Goal: Task Accomplishment & Management: Manage account settings

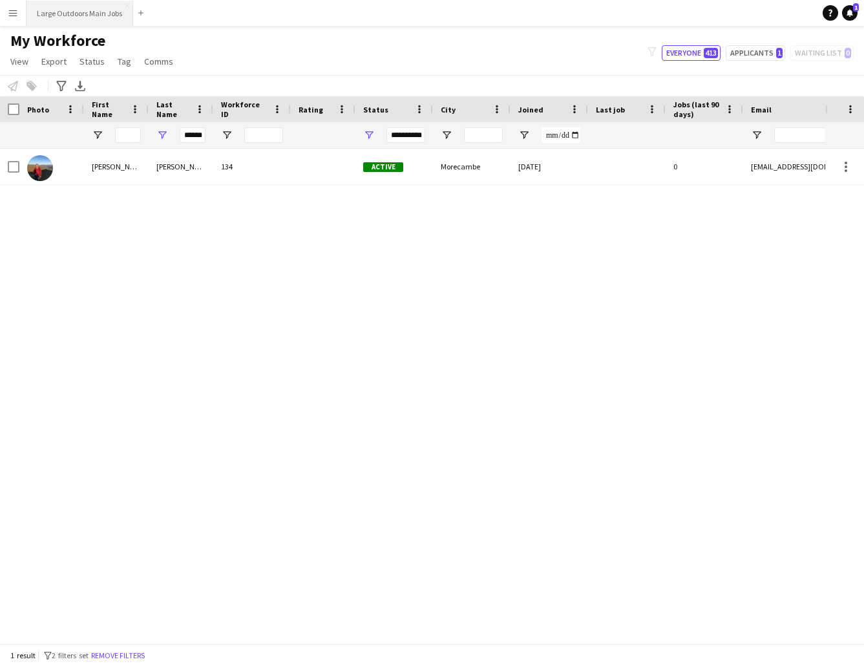
click at [67, 16] on button "Large Outdoors Main Jobs Close" at bounding box center [79, 13] width 107 height 25
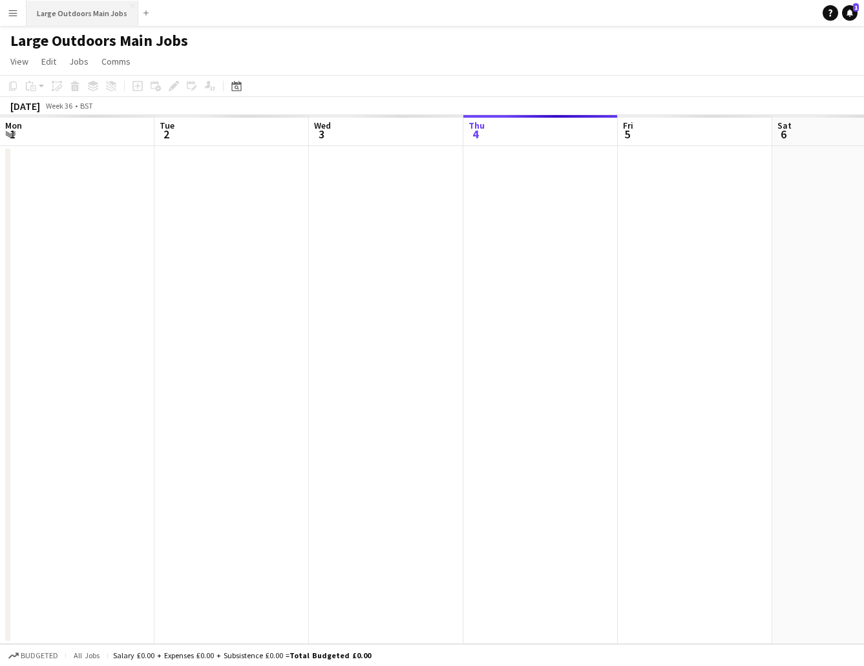
scroll to position [0, 309]
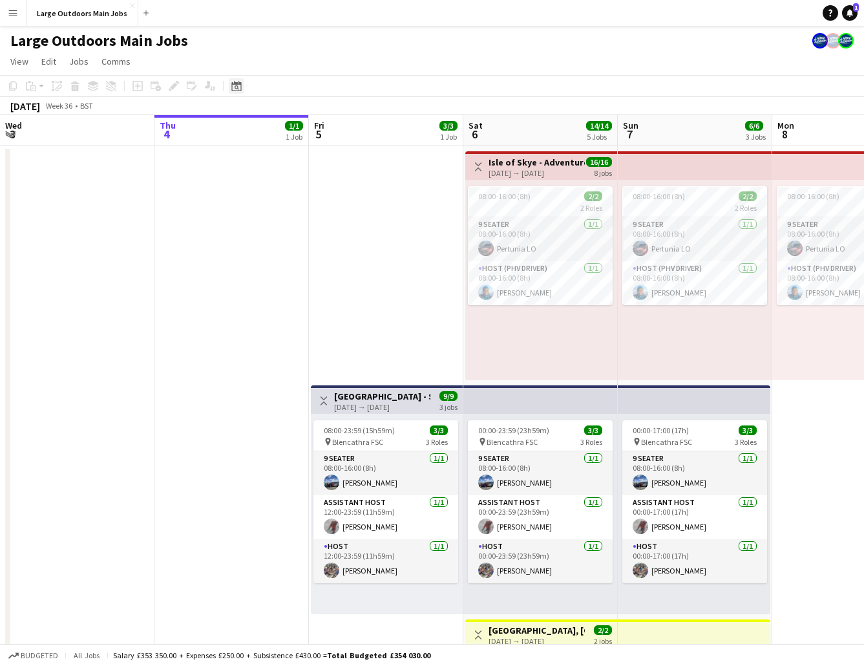
click at [240, 91] on icon at bounding box center [236, 86] width 10 height 10
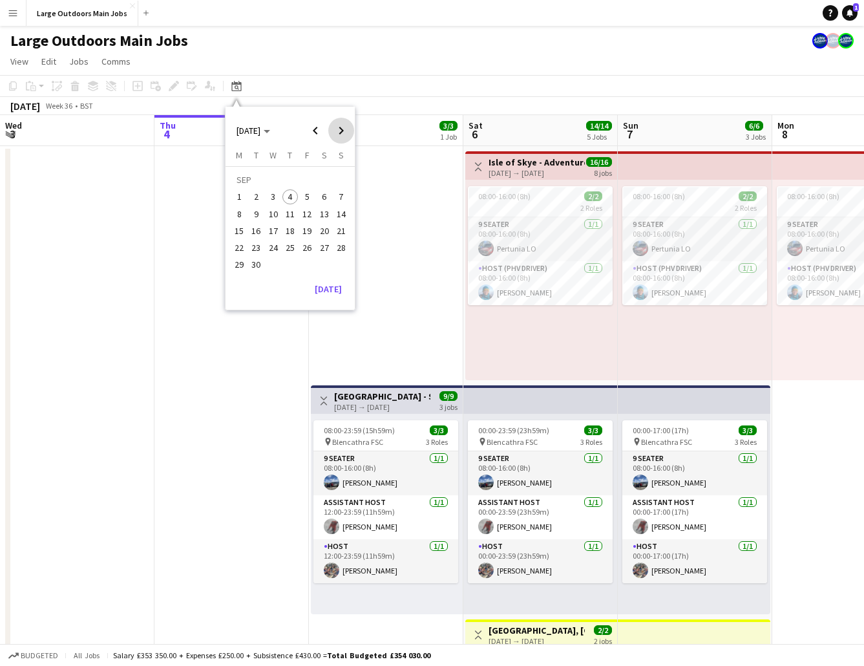
click at [348, 131] on span "Next month" at bounding box center [341, 131] width 26 height 26
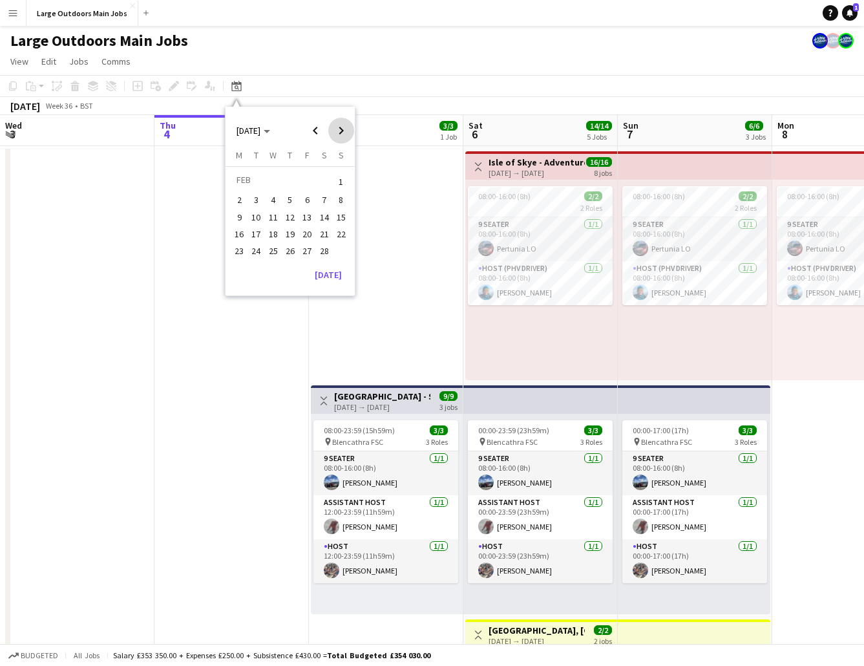
click at [348, 131] on span "Next month" at bounding box center [341, 131] width 26 height 26
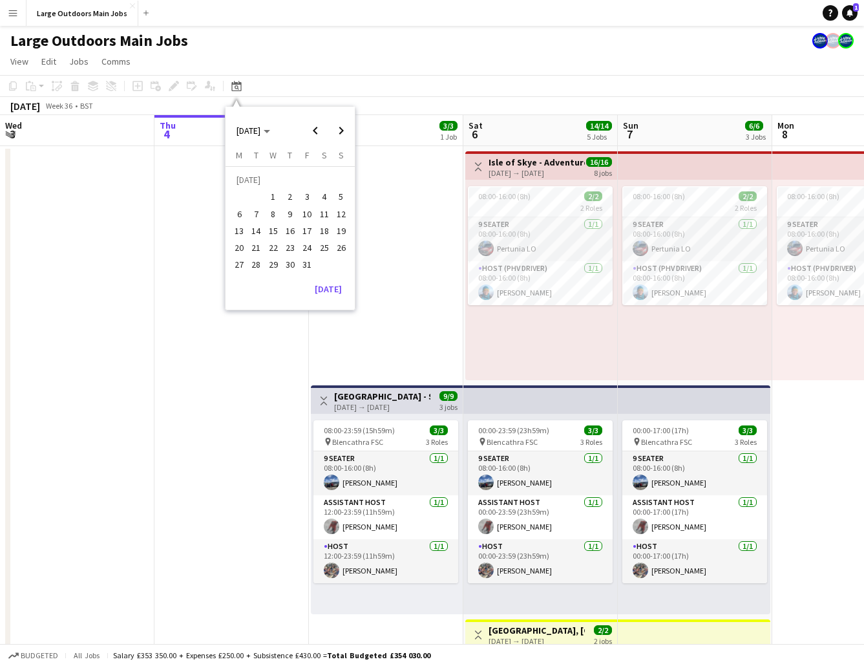
click at [309, 214] on span "10" at bounding box center [307, 214] width 16 height 16
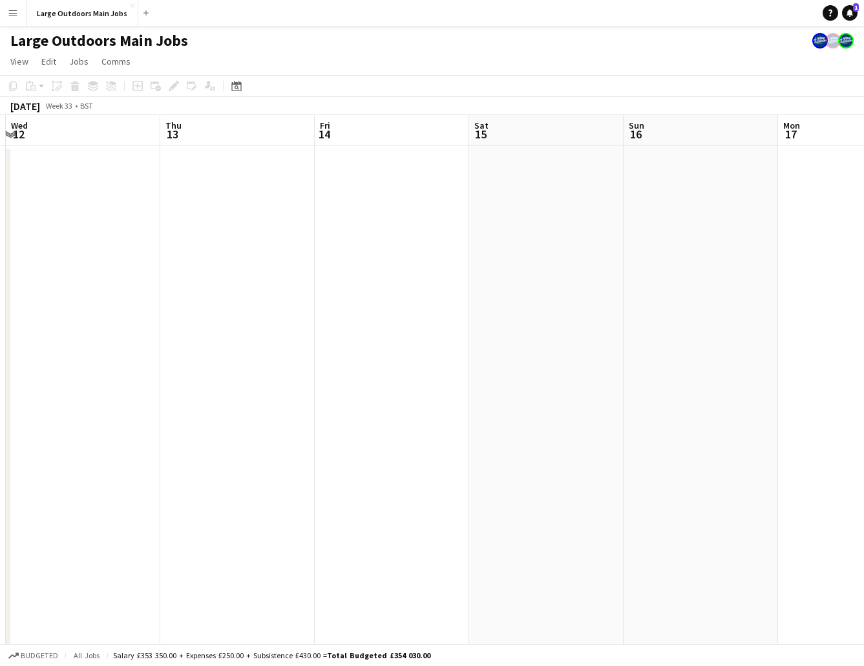
scroll to position [0, 454]
click at [374, 198] on app-date-cell at bounding box center [395, 616] width 154 height 941
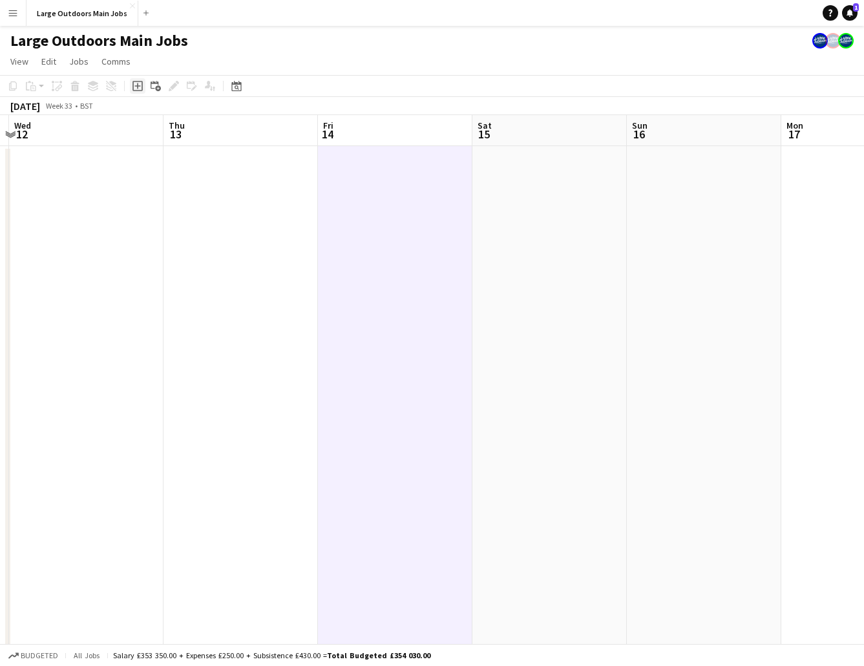
click at [140, 89] on icon "Add job" at bounding box center [137, 86] width 10 height 10
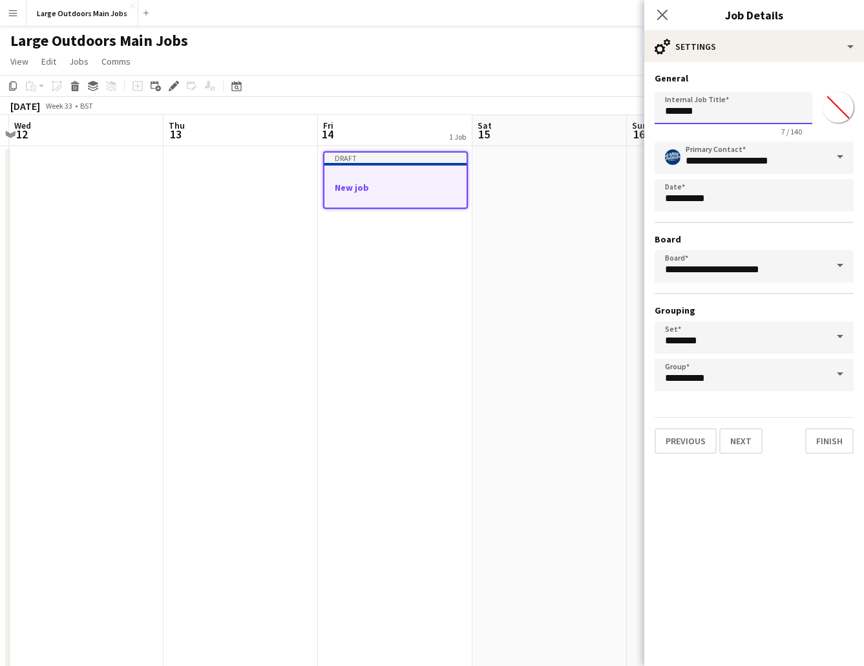
click at [706, 110] on input "*******" at bounding box center [734, 108] width 158 height 32
type input "**********"
click at [827, 432] on button "Finish" at bounding box center [829, 441] width 48 height 26
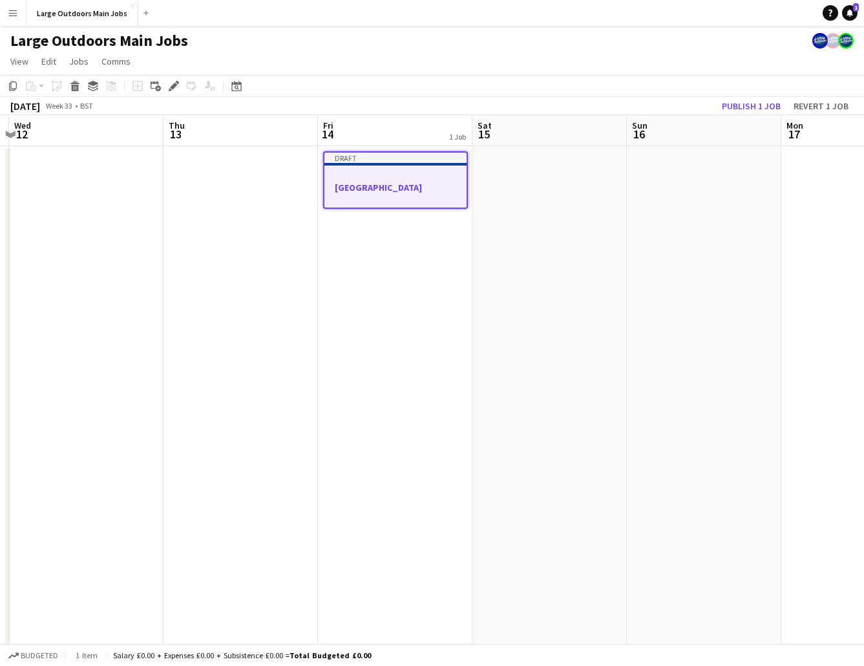
click at [357, 291] on app-date-cell "Draft [GEOGRAPHIC_DATA]" at bounding box center [395, 616] width 154 height 941
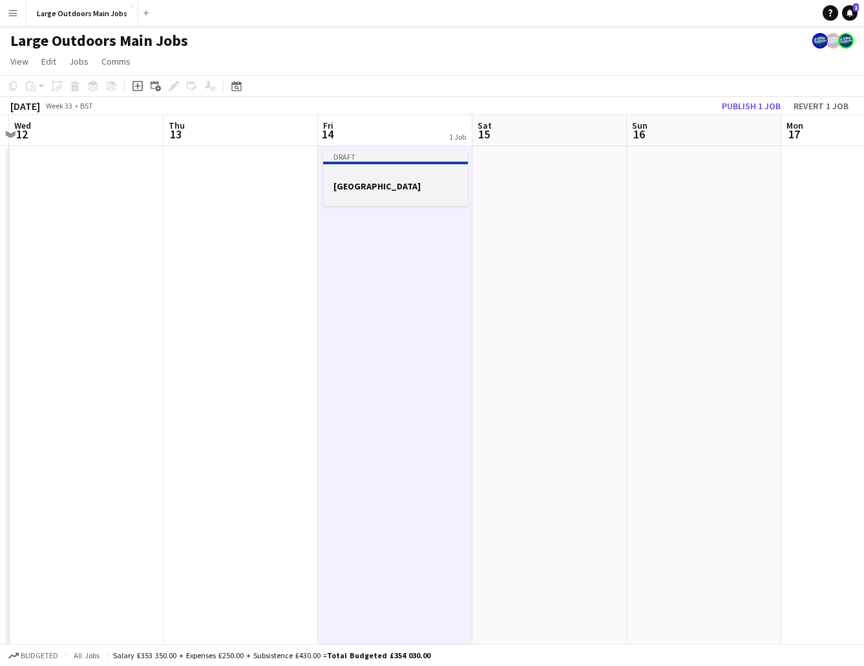
click at [408, 171] on div at bounding box center [395, 174] width 145 height 10
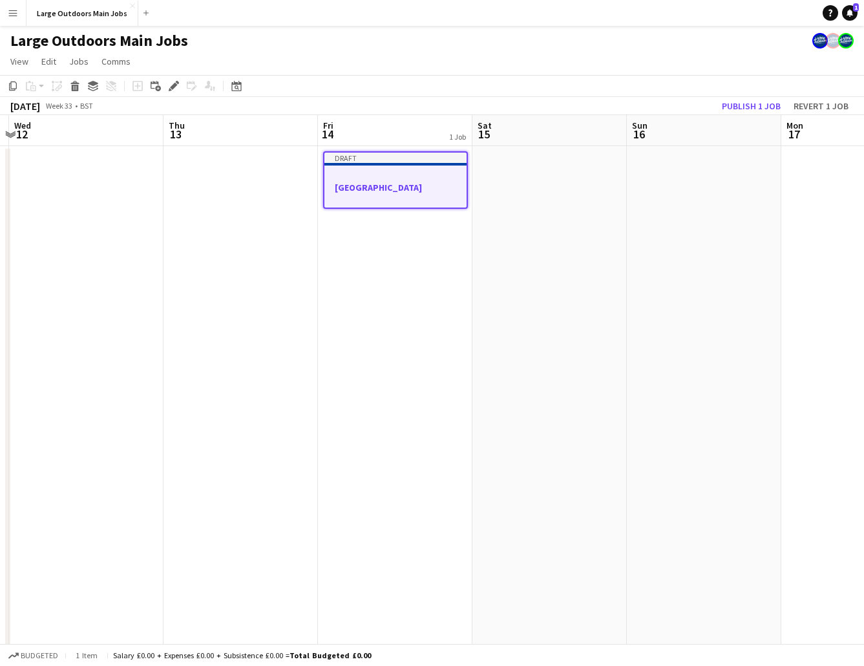
click at [557, 191] on app-date-cell at bounding box center [549, 616] width 154 height 941
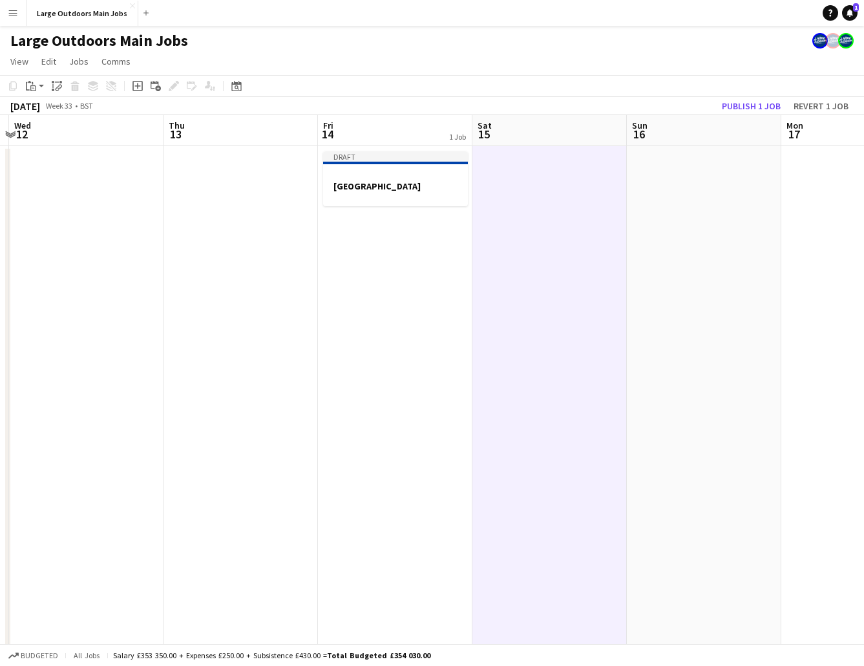
click at [622, 193] on app-date-cell at bounding box center [549, 616] width 154 height 941
click at [697, 196] on app-date-cell at bounding box center [704, 616] width 154 height 941
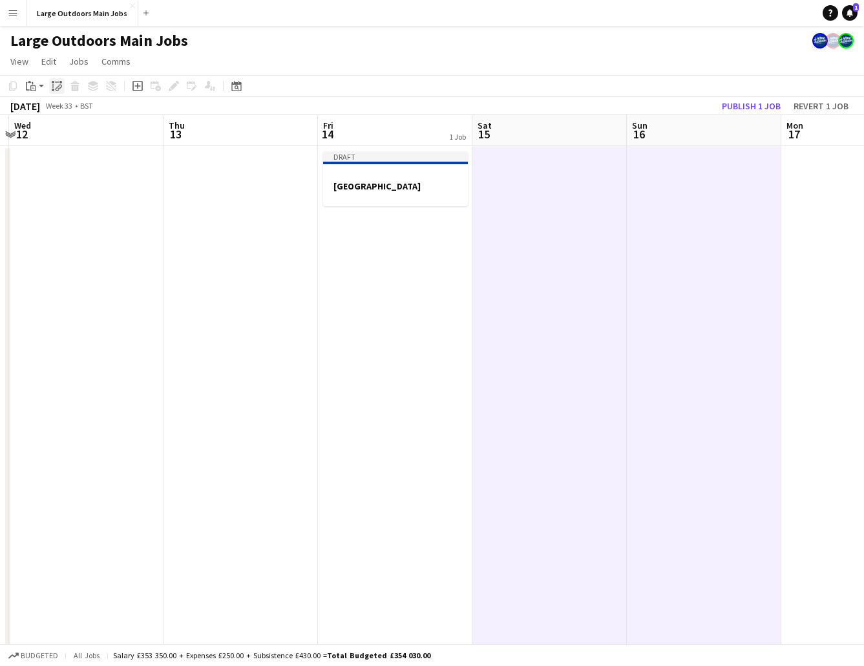
click at [56, 86] on icon "Paste linked Job" at bounding box center [57, 86] width 10 height 10
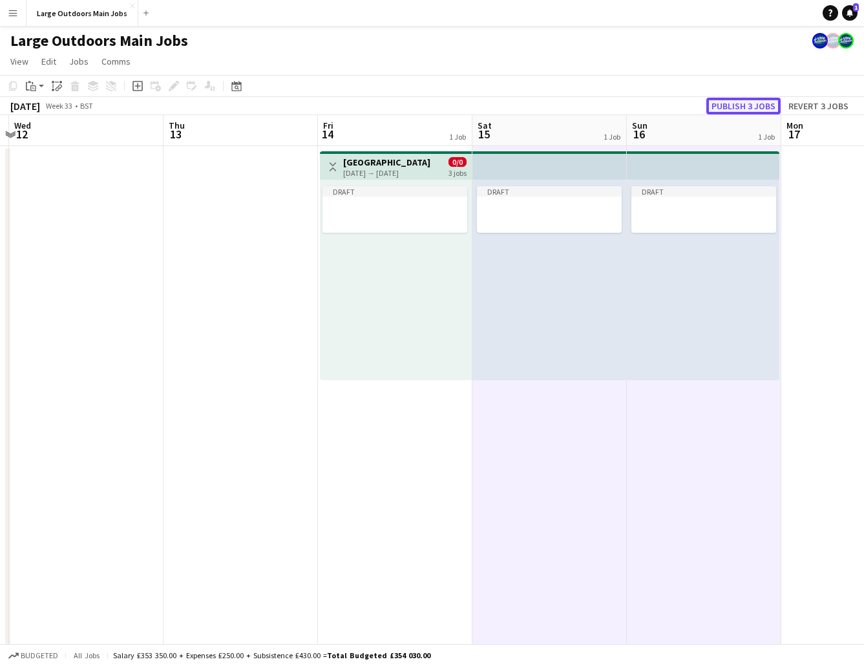
click at [746, 107] on button "Publish 3 jobs" at bounding box center [743, 106] width 74 height 17
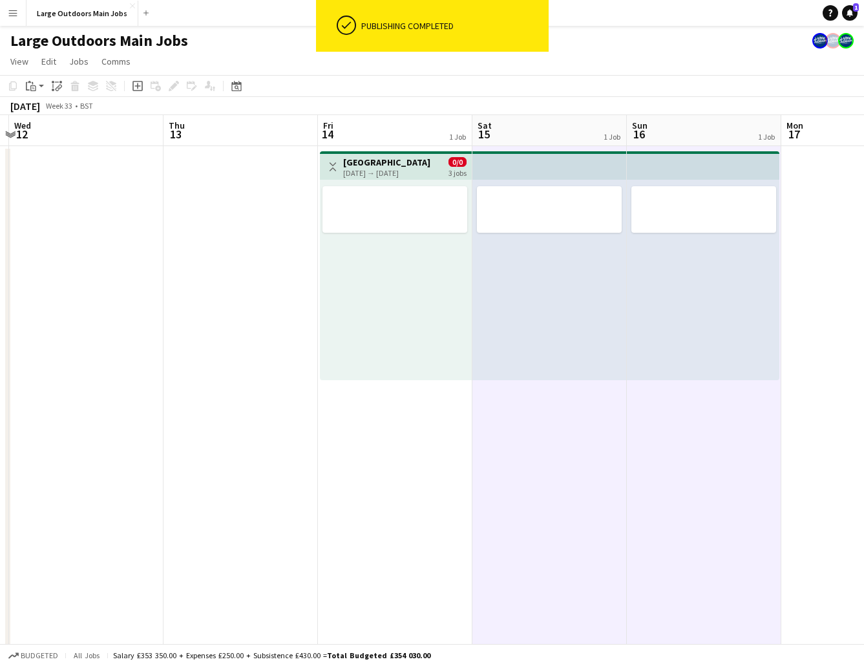
click at [404, 164] on h3 "[GEOGRAPHIC_DATA]" at bounding box center [386, 162] width 87 height 12
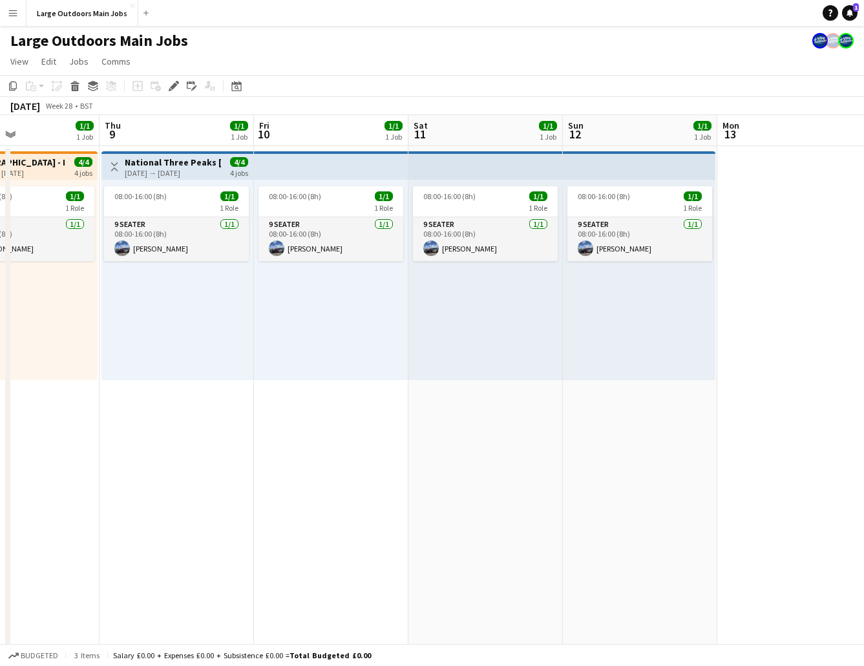
scroll to position [0, 363]
click at [334, 430] on app-date-cell "08:00-16:00 (8h) 1/1 1 Role 9 Seater [DATE] 08:00-16:00 (8h) [PERSON_NAME]" at bounding box center [332, 616] width 154 height 941
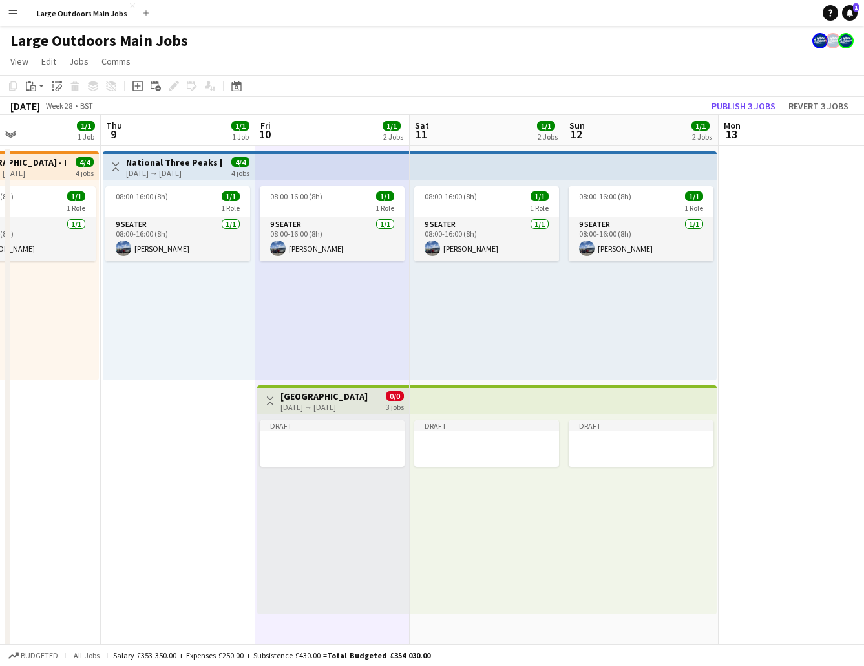
click at [171, 447] on app-date-cell "Toggle View National Three Peaks [DATE] [DATE] → [DATE] 4/4 4 jobs 08:00-16:00 …" at bounding box center [178, 616] width 154 height 941
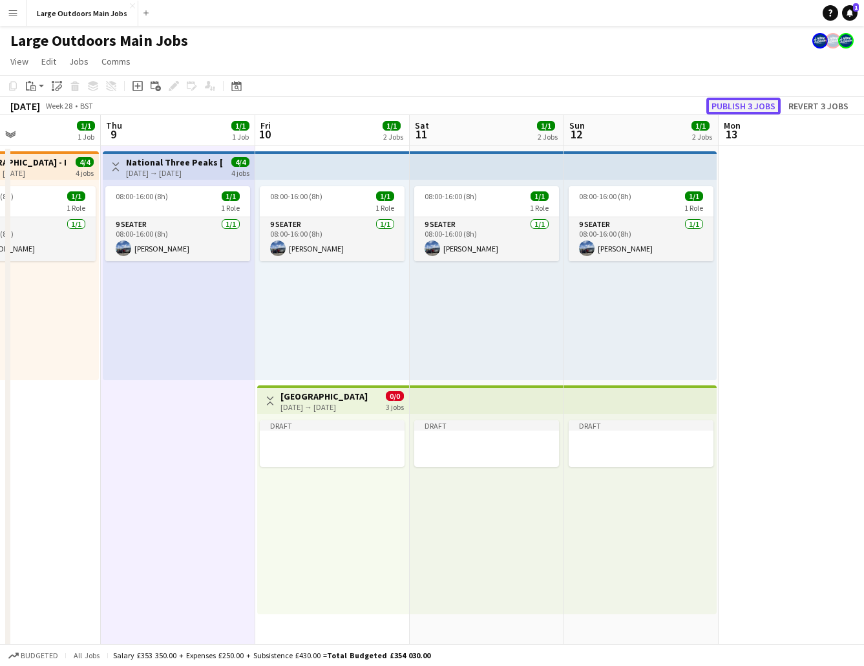
click at [739, 105] on button "Publish 3 jobs" at bounding box center [743, 106] width 74 height 17
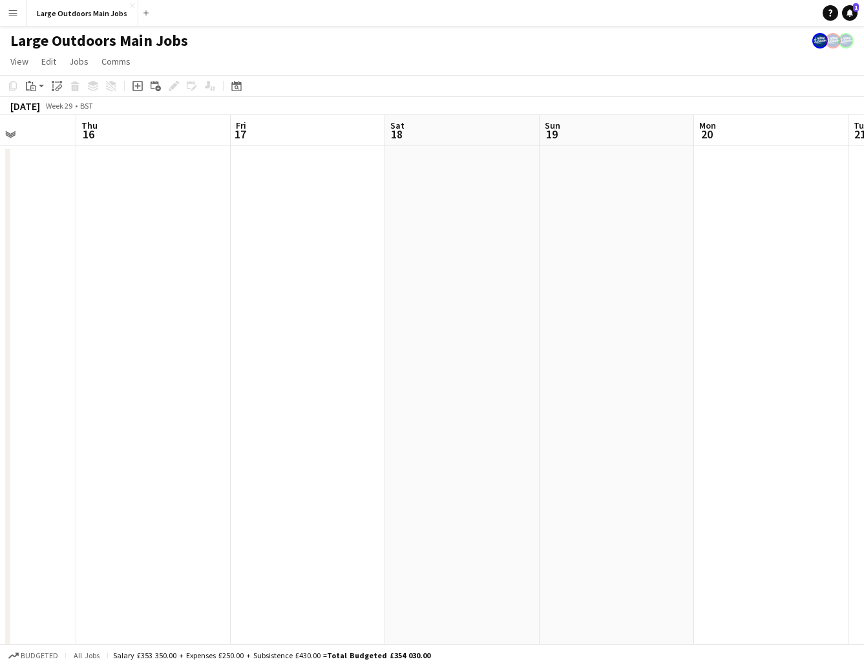
scroll to position [0, 547]
click at [314, 193] on app-date-cell at bounding box center [302, 616] width 154 height 941
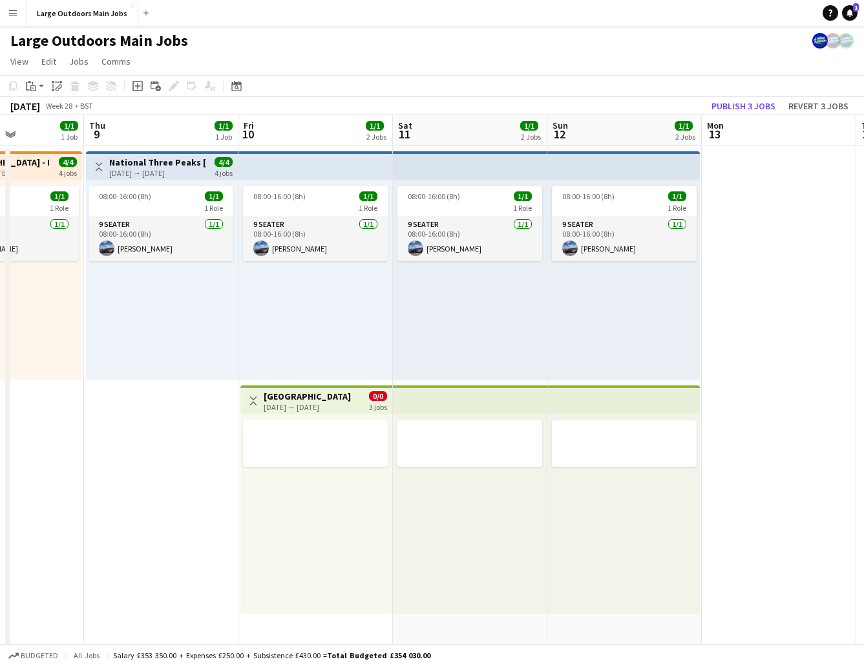
scroll to position [0, 352]
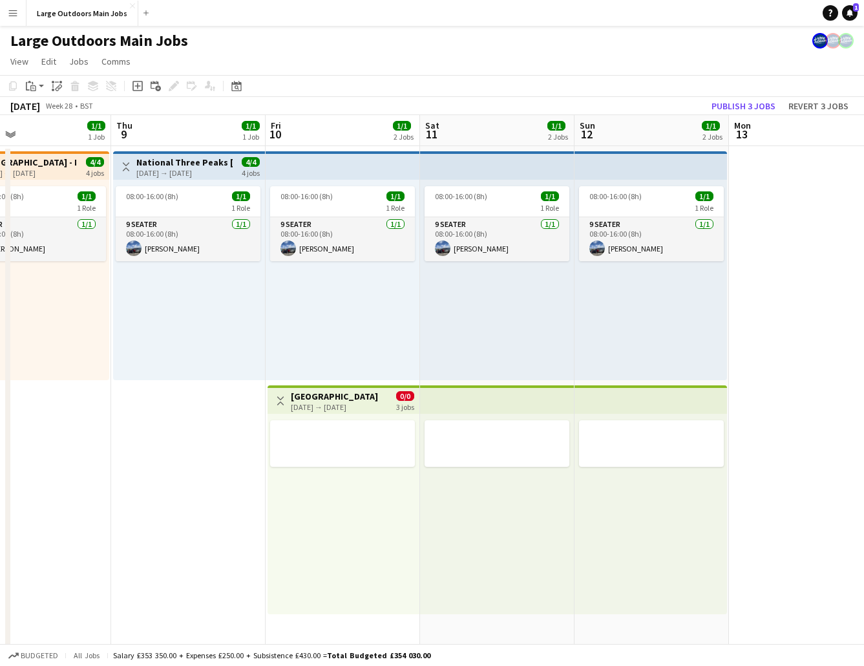
click at [309, 410] on div "[DATE] → [DATE]" at bounding box center [334, 407] width 87 height 10
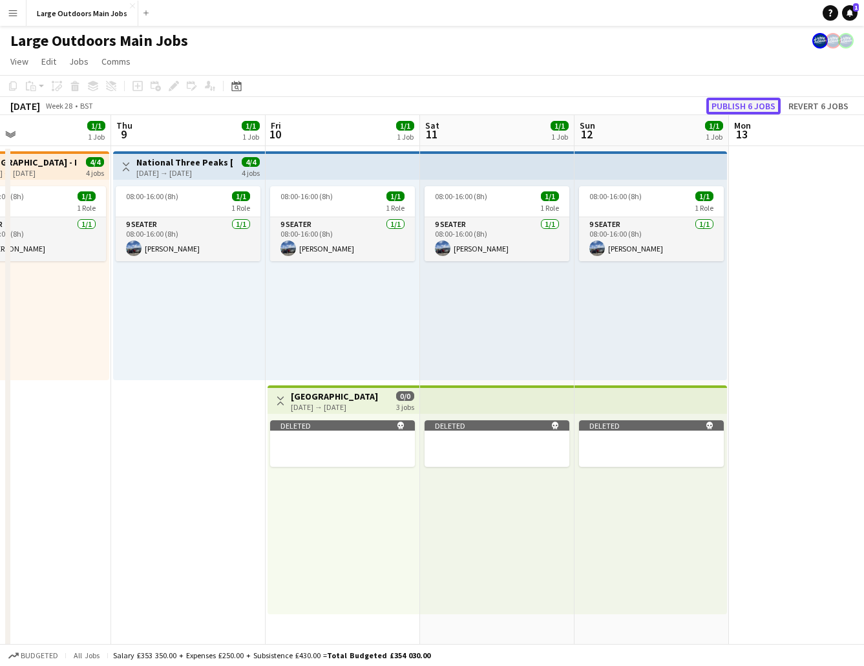
click at [750, 112] on button "Publish 6 jobs" at bounding box center [743, 106] width 74 height 17
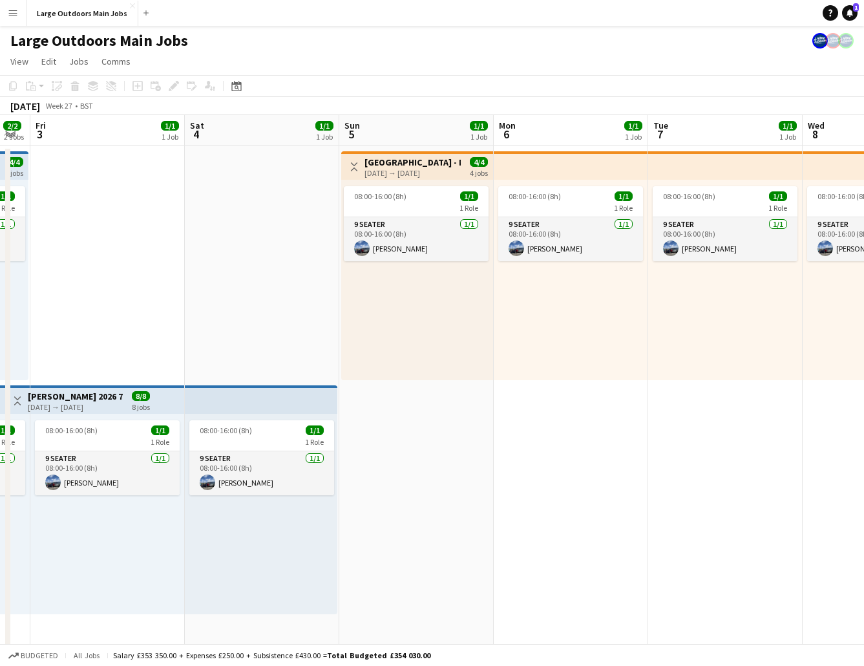
scroll to position [0, 444]
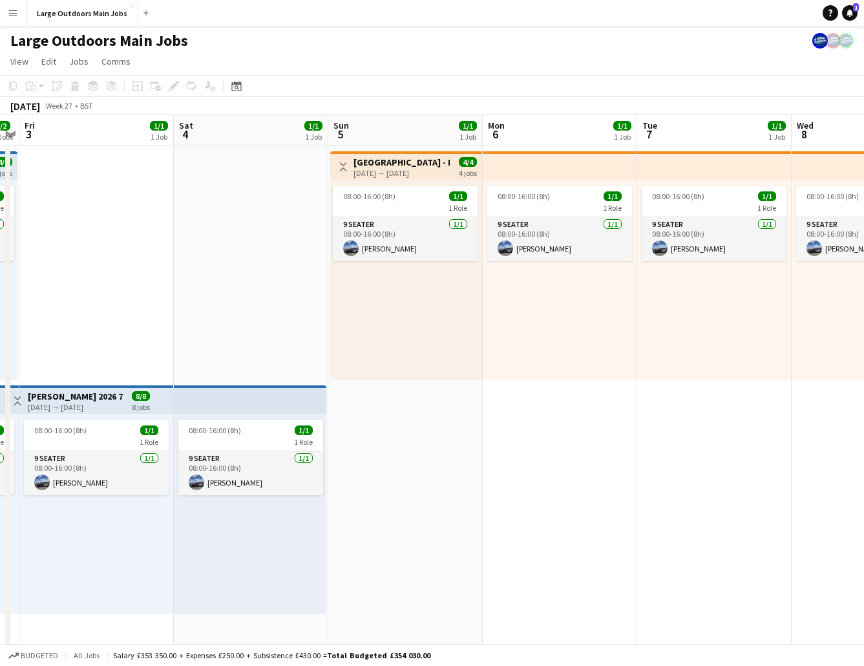
click at [211, 243] on app-date-cell "08:00-16:00 (8h) 1/1 1 Role 9 Seater [DATE] 08:00-16:00 (8h) [PERSON_NAME]" at bounding box center [251, 616] width 154 height 941
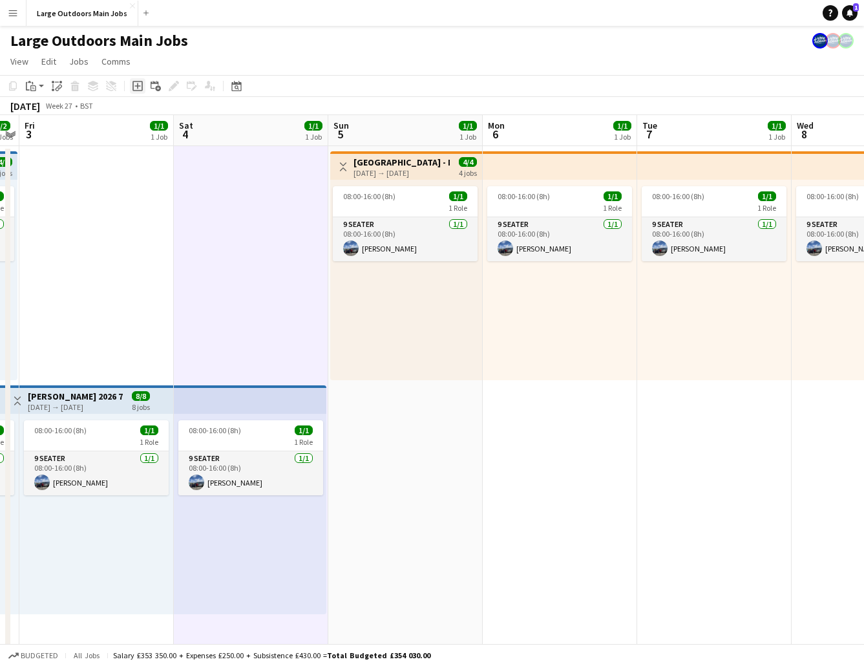
click at [142, 84] on icon at bounding box center [137, 86] width 10 height 10
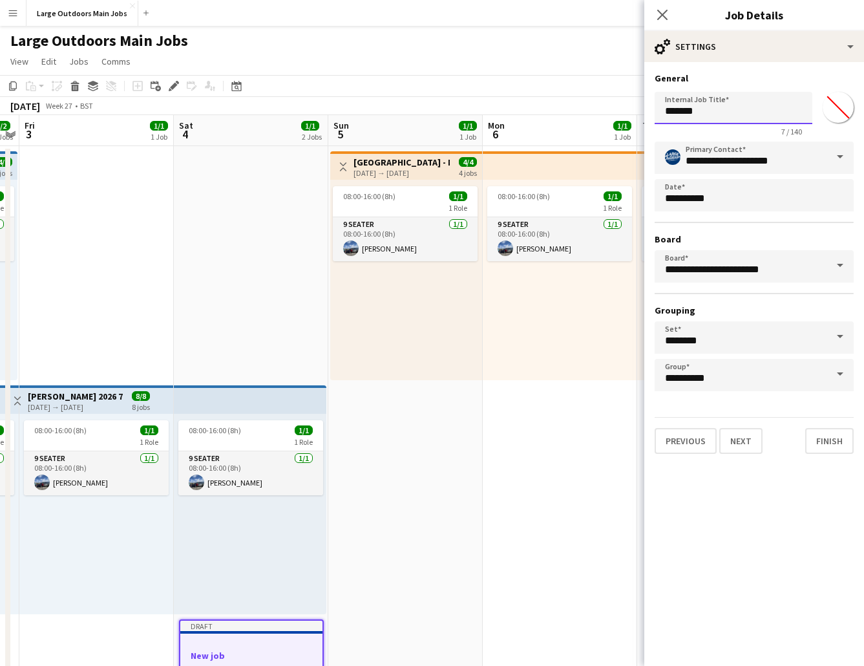
click at [706, 111] on input "*******" at bounding box center [734, 108] width 158 height 32
type input "**********"
click at [821, 441] on button "Finish" at bounding box center [829, 441] width 48 height 26
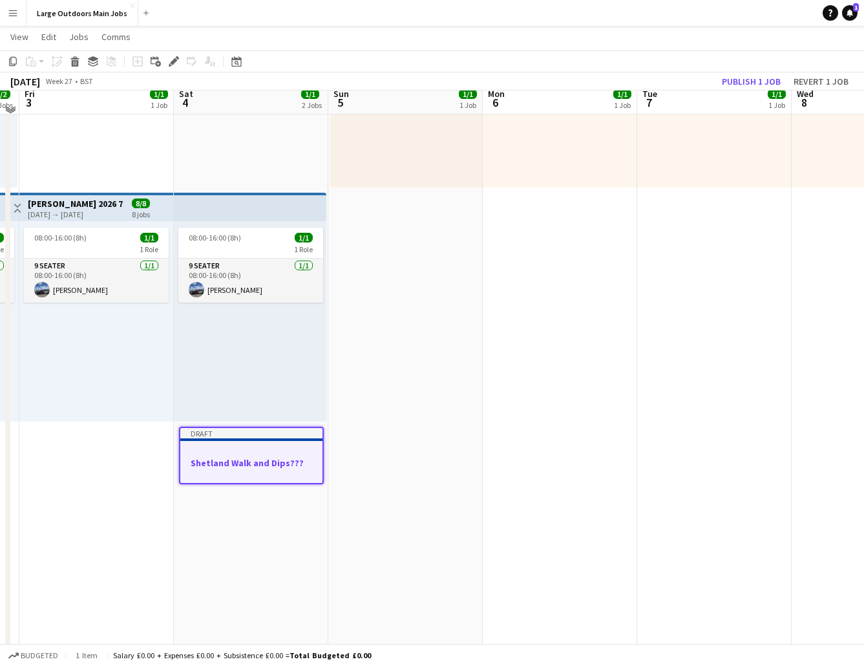
scroll to position [196, 0]
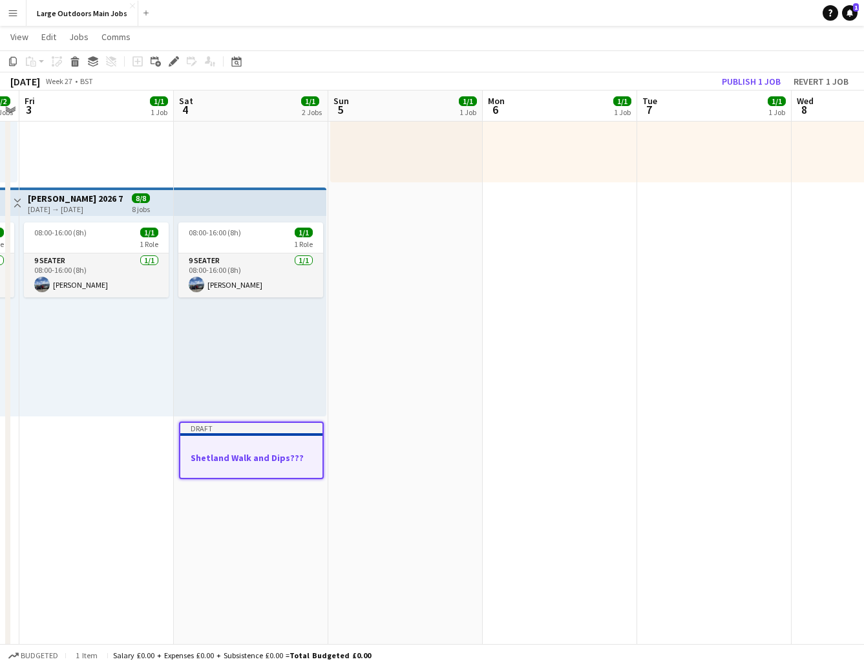
click at [273, 456] on h3 "Shetland Walk and Dips???" at bounding box center [251, 458] width 142 height 12
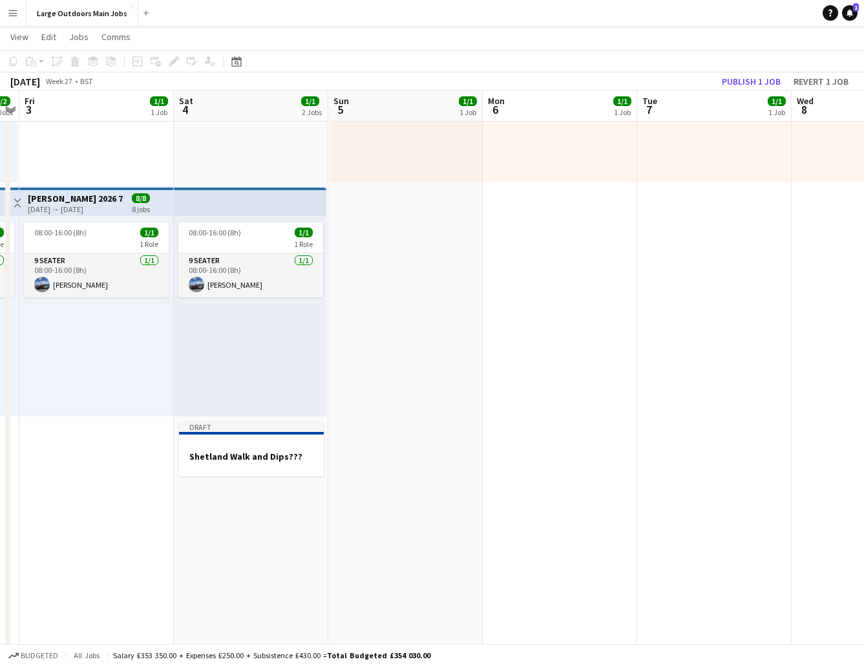
click at [310, 579] on app-date-cell "08:00-16:00 (8h) 1/1 1 Role 9 Seater [DATE] 08:00-16:00 (8h) [PERSON_NAME] Draf…" at bounding box center [251, 418] width 154 height 941
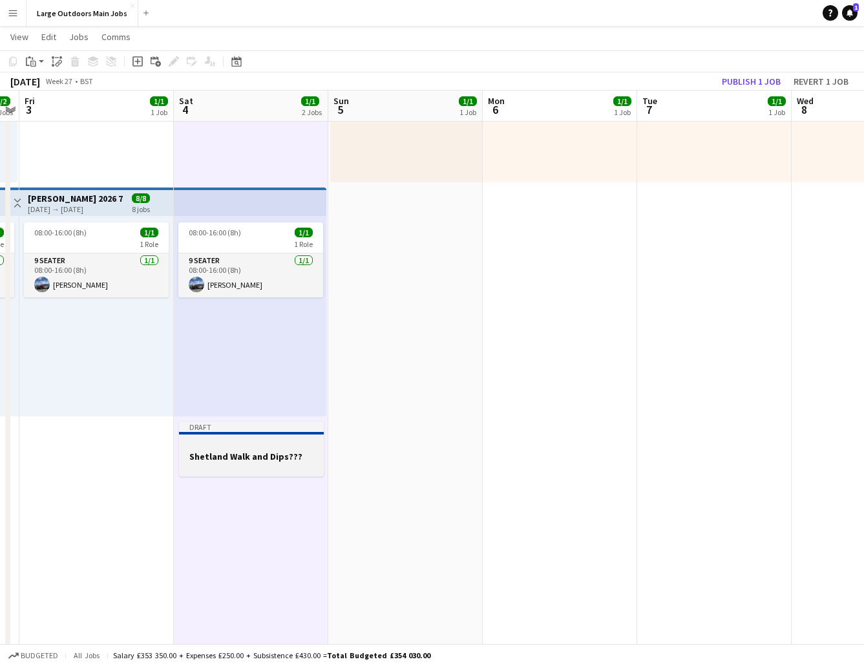
click at [270, 446] on div at bounding box center [251, 444] width 145 height 10
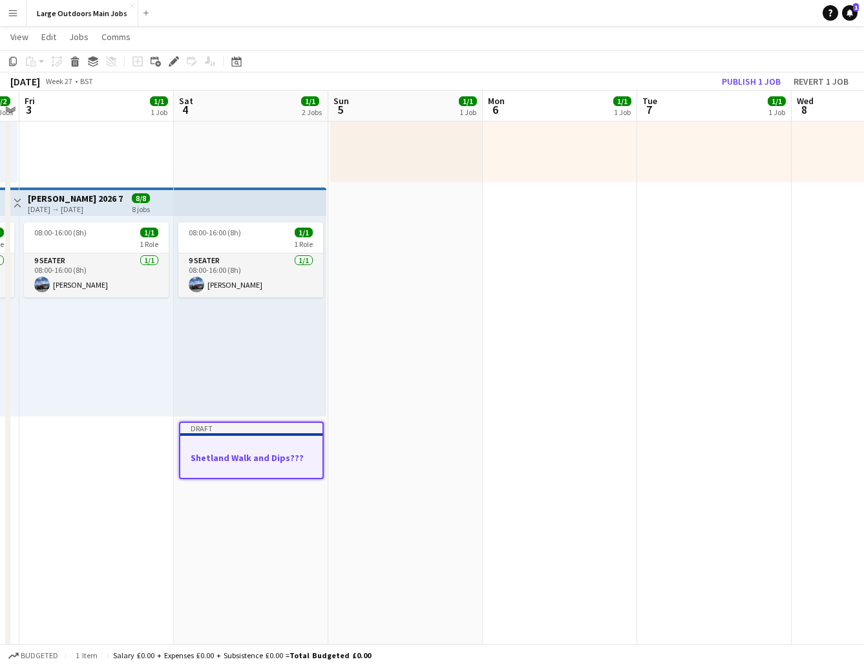
click at [429, 471] on app-date-cell "Toggle View [GEOGRAPHIC_DATA] - Mountain Walking [DATE] → [DATE] 4/4 4 jobs 08:…" at bounding box center [405, 418] width 154 height 941
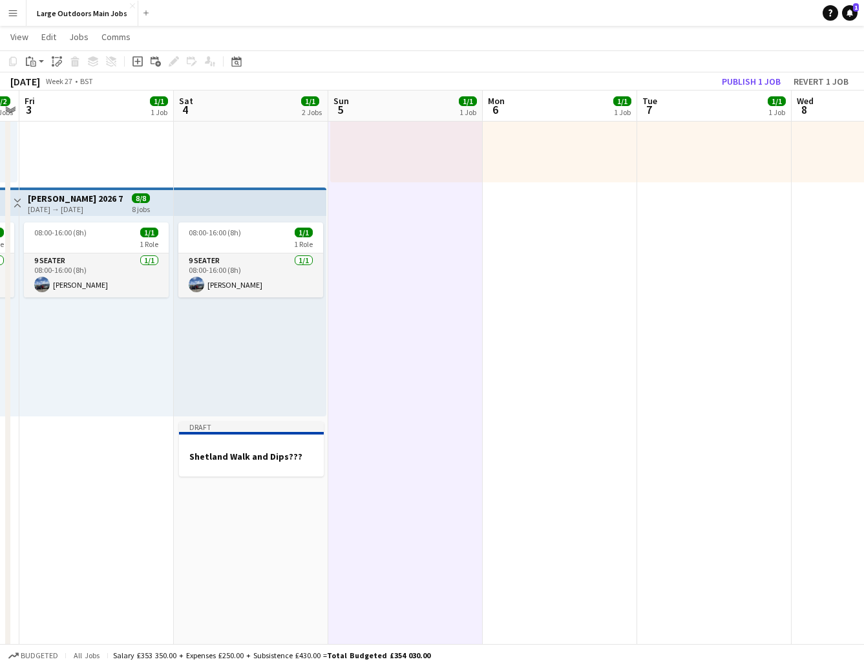
click at [551, 480] on app-date-cell "08:00-16:00 (8h) 1/1 1 Role 9 Seater [DATE] 08:00-16:00 (8h) [PERSON_NAME]" at bounding box center [560, 418] width 154 height 941
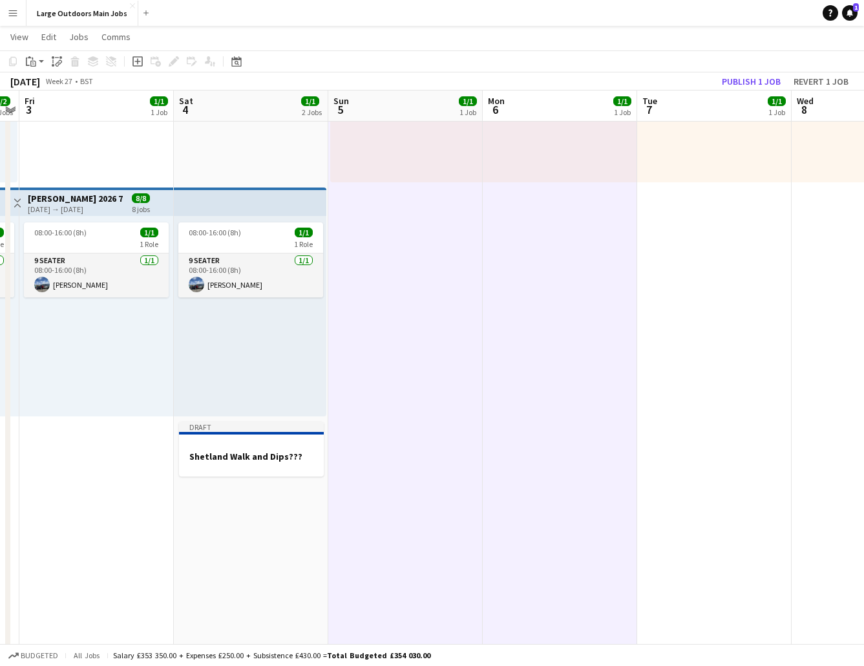
click at [728, 474] on app-date-cell "08:00-16:00 (8h) 1/1 1 Role 9 Seater [DATE] 08:00-16:00 (8h) [PERSON_NAME]" at bounding box center [714, 418] width 154 height 941
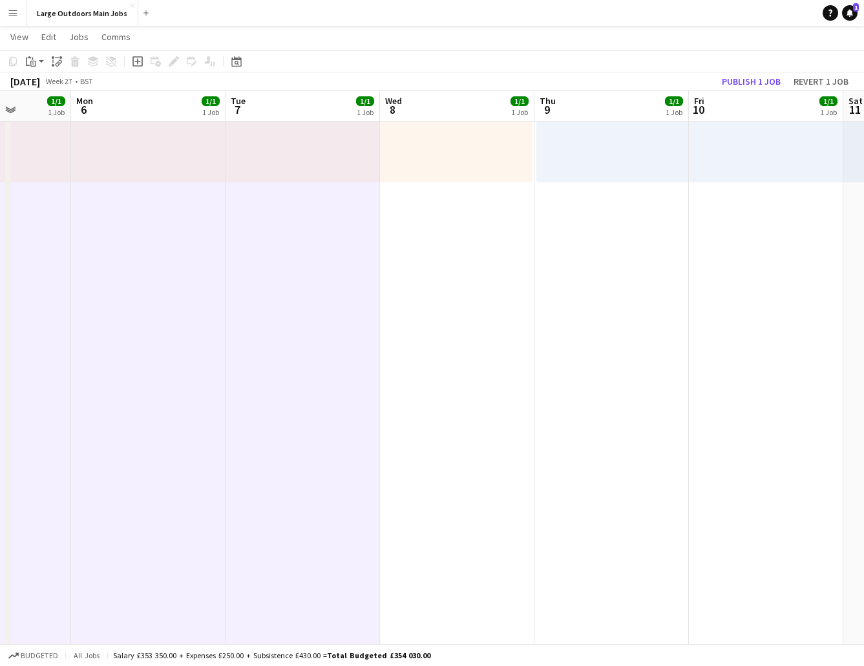
scroll to position [0, 566]
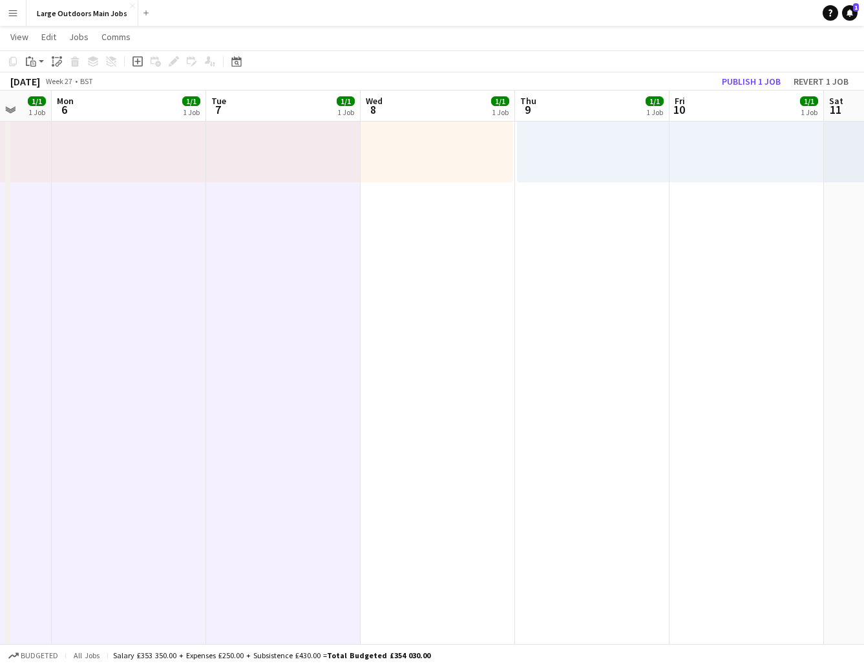
click at [437, 471] on app-date-cell "08:00-16:00 (8h) 1/1 1 Role 9 Seater [DATE] 08:00-16:00 (8h) [PERSON_NAME]" at bounding box center [438, 418] width 154 height 941
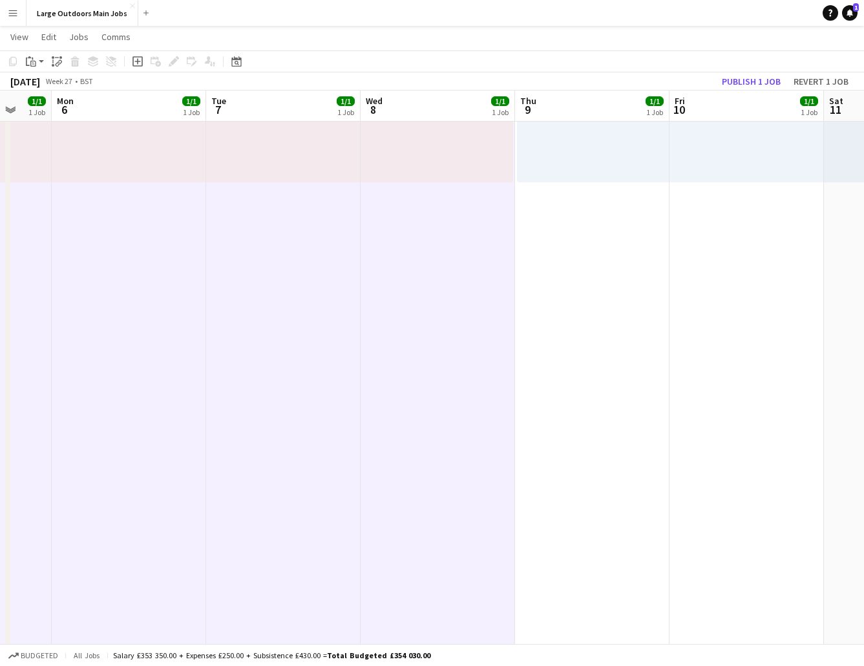
click at [585, 466] on app-date-cell "Toggle View National Three Peaks [DATE] [DATE] → [DATE] 4/4 4 jobs 08:00-16:00 …" at bounding box center [592, 418] width 154 height 941
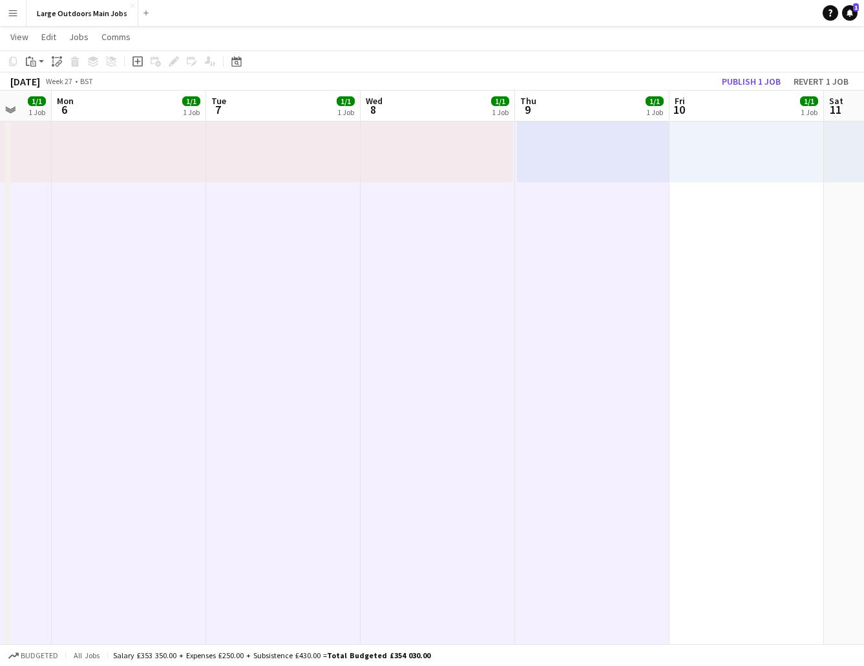
click at [726, 470] on app-date-cell "08:00-16:00 (8h) 1/1 1 Role 9 Seater [DATE] 08:00-16:00 (8h) [PERSON_NAME]" at bounding box center [747, 418] width 154 height 941
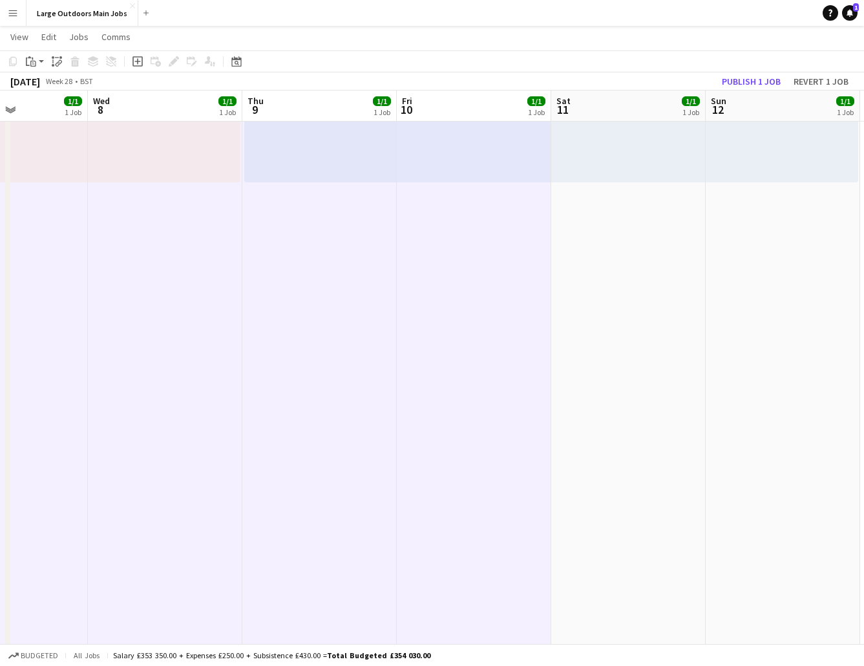
scroll to position [0, 549]
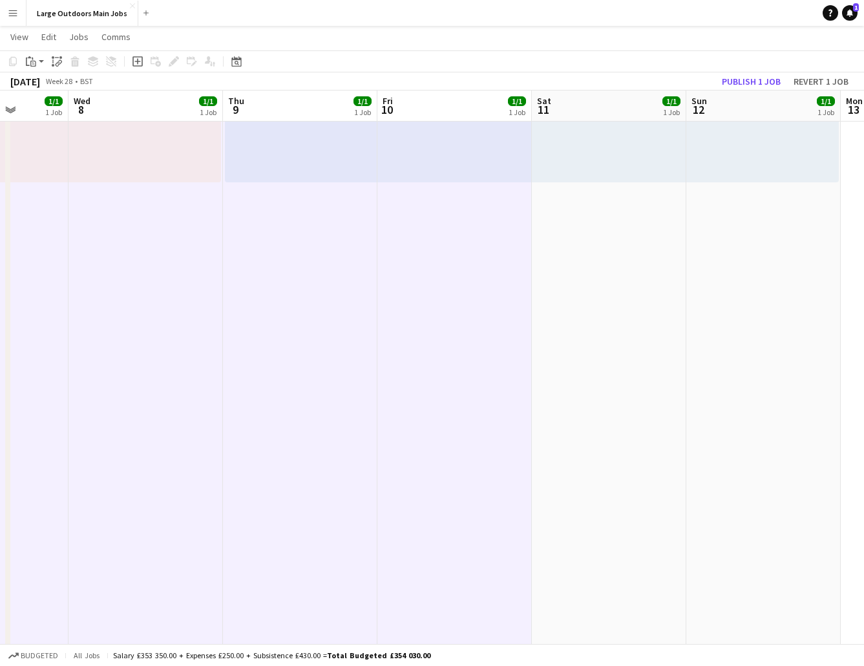
click at [627, 436] on app-date-cell "08:00-16:00 (8h) 1/1 1 Role 9 Seater [DATE] 08:00-16:00 (8h) [PERSON_NAME]" at bounding box center [609, 418] width 154 height 941
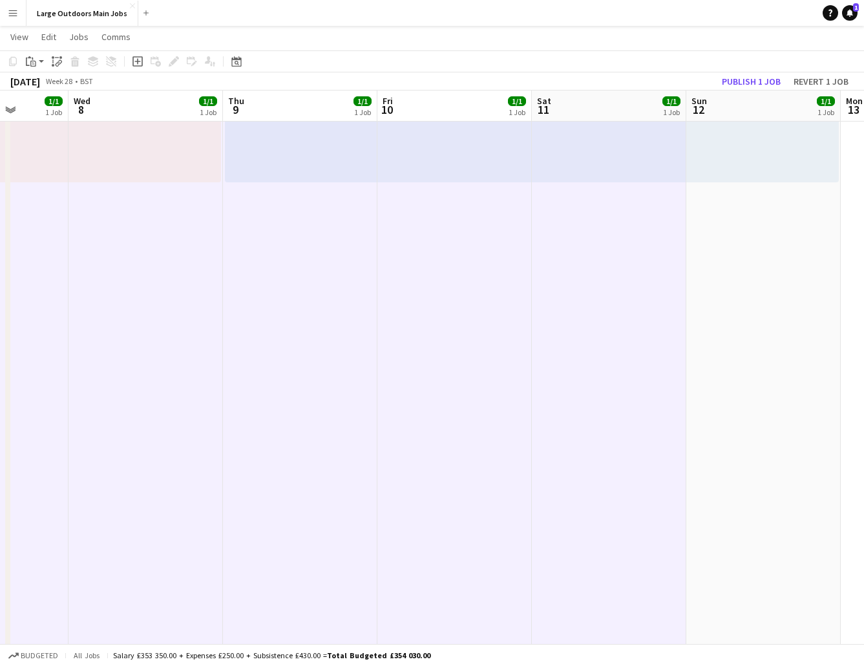
click at [739, 444] on app-date-cell "08:00-16:00 (8h) 1/1 1 Role 9 Seater [DATE] 08:00-16:00 (8h) [PERSON_NAME]" at bounding box center [763, 418] width 154 height 941
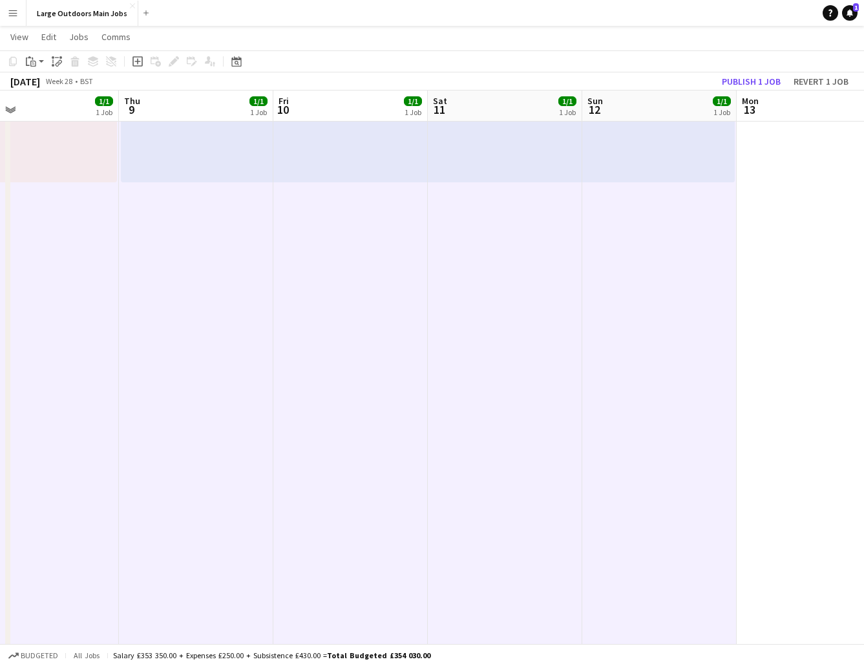
scroll to position [0, 505]
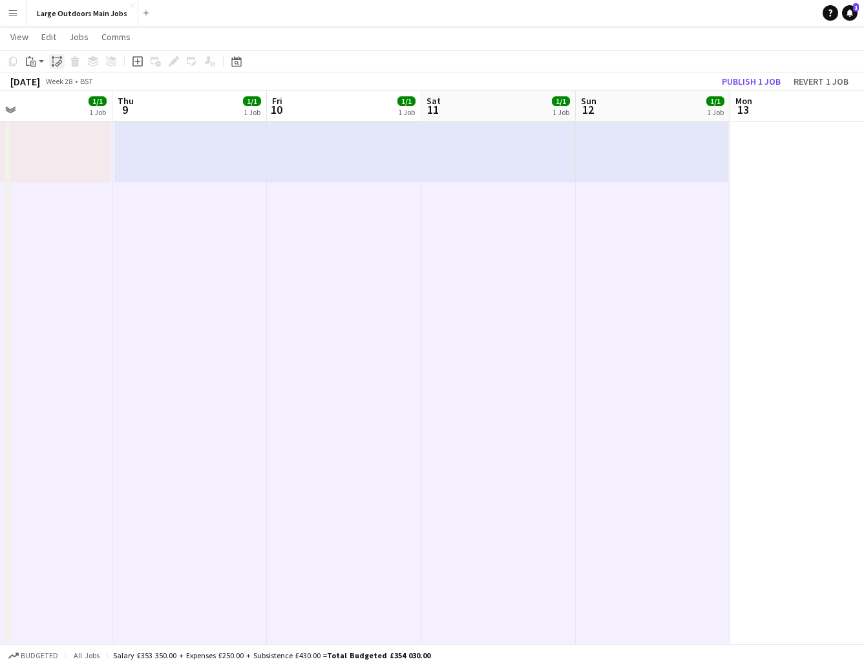
click at [55, 64] on icon "Paste linked Job" at bounding box center [57, 61] width 10 height 10
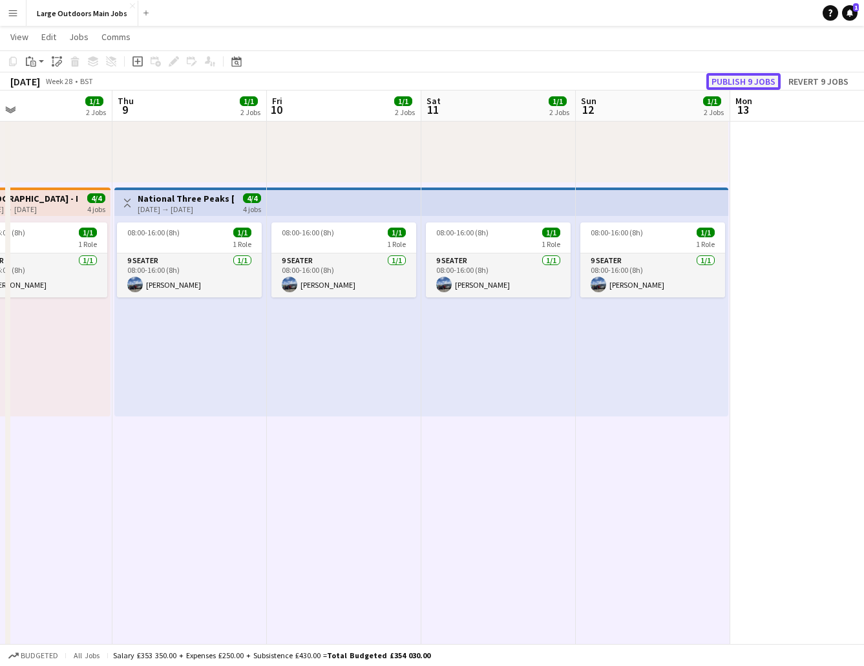
click at [743, 83] on button "Publish 9 jobs" at bounding box center [743, 81] width 74 height 17
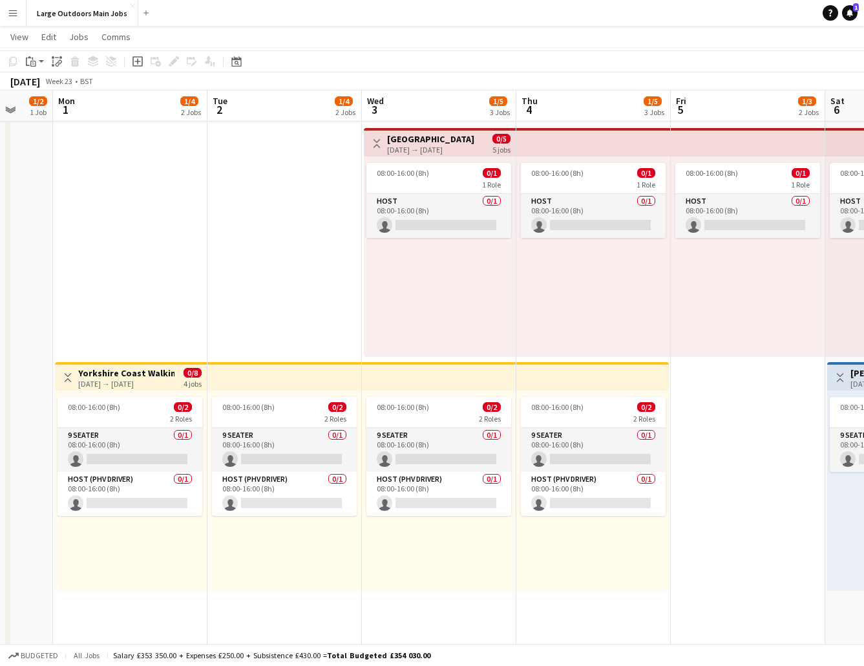
scroll to position [0, 410]
click at [132, 375] on h3 "Yorkshire Coast Walking Break: Seabirds, Smugglers & Seaside Strolls" at bounding box center [127, 373] width 96 height 12
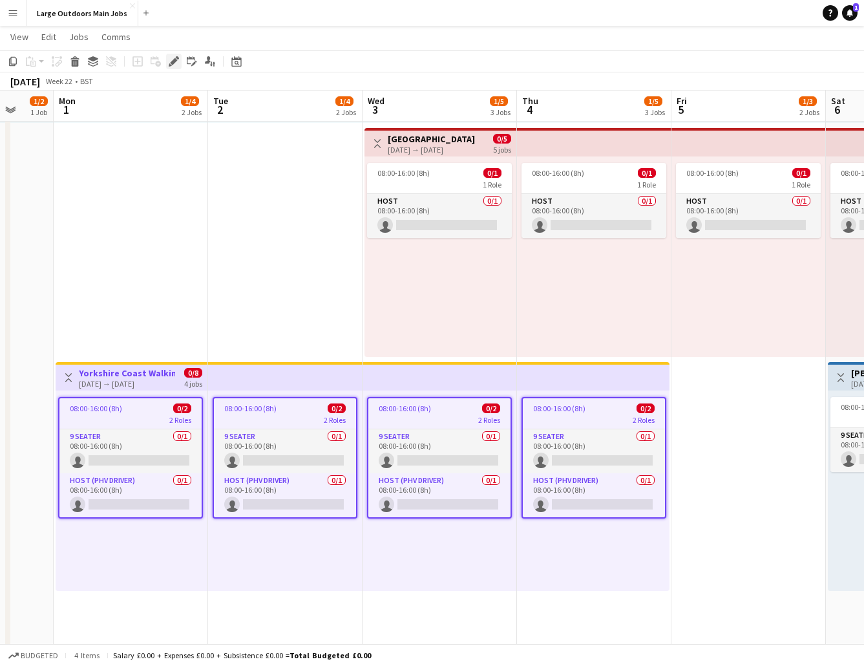
click at [174, 59] on icon at bounding box center [173, 61] width 7 height 7
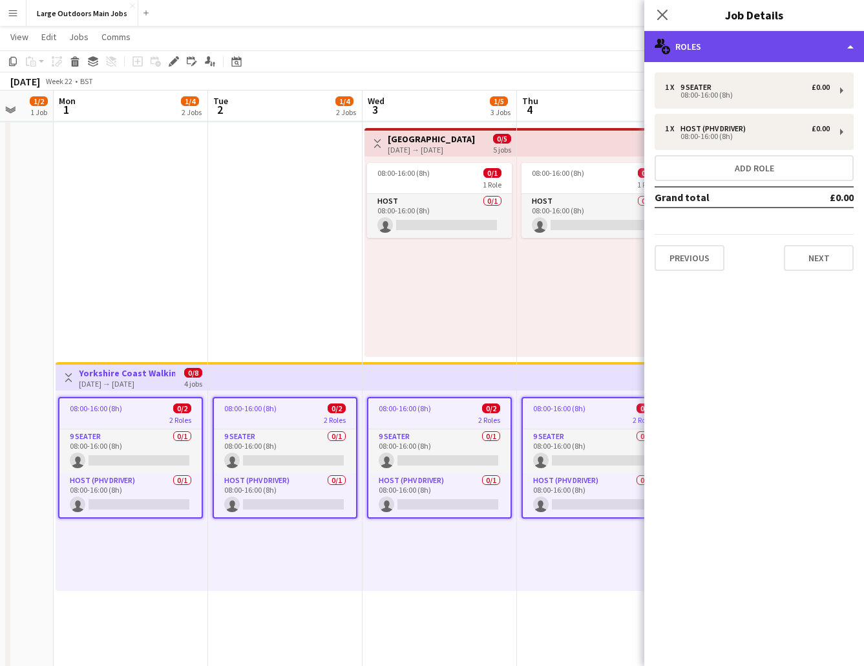
click at [754, 53] on div "multiple-users-add Roles" at bounding box center [754, 46] width 220 height 31
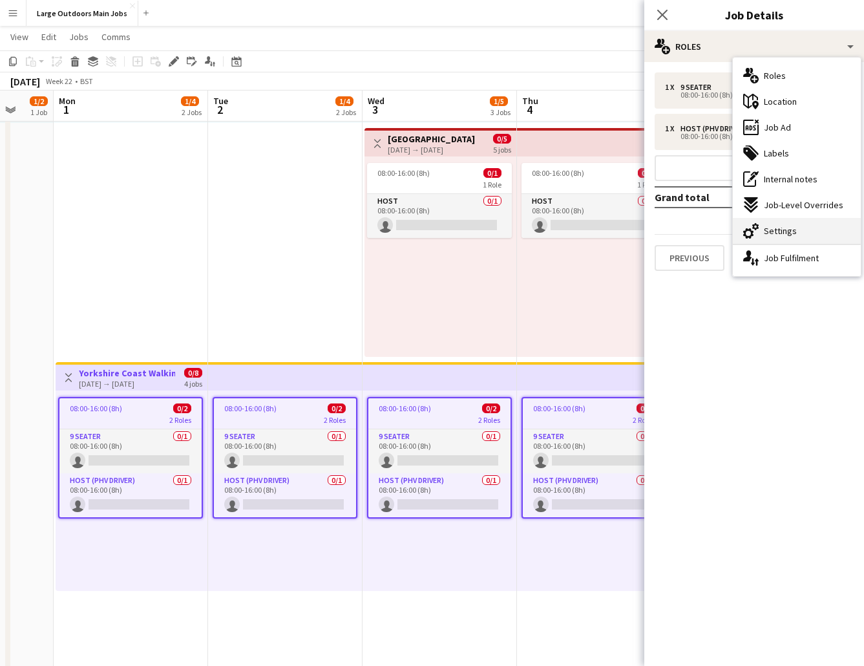
click at [775, 227] on span "Settings" at bounding box center [780, 231] width 33 height 12
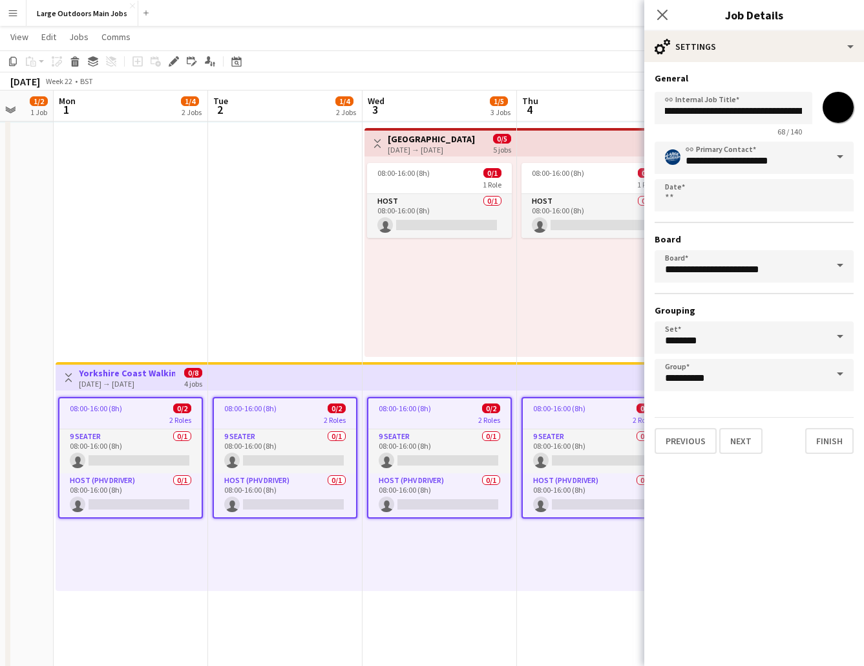
scroll to position [0, 0]
click at [658, 14] on icon "Close pop-in" at bounding box center [662, 14] width 12 height 12
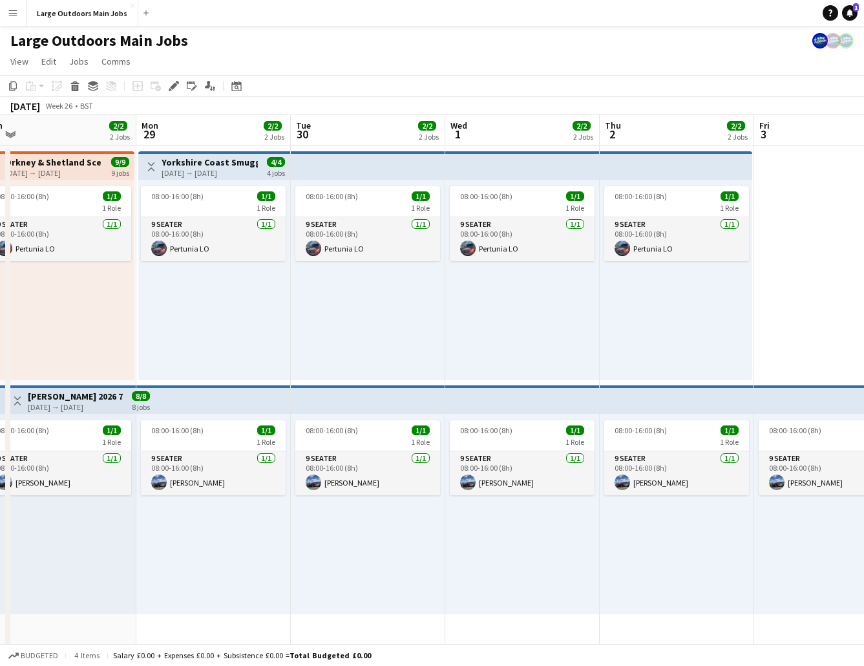
scroll to position [0, 324]
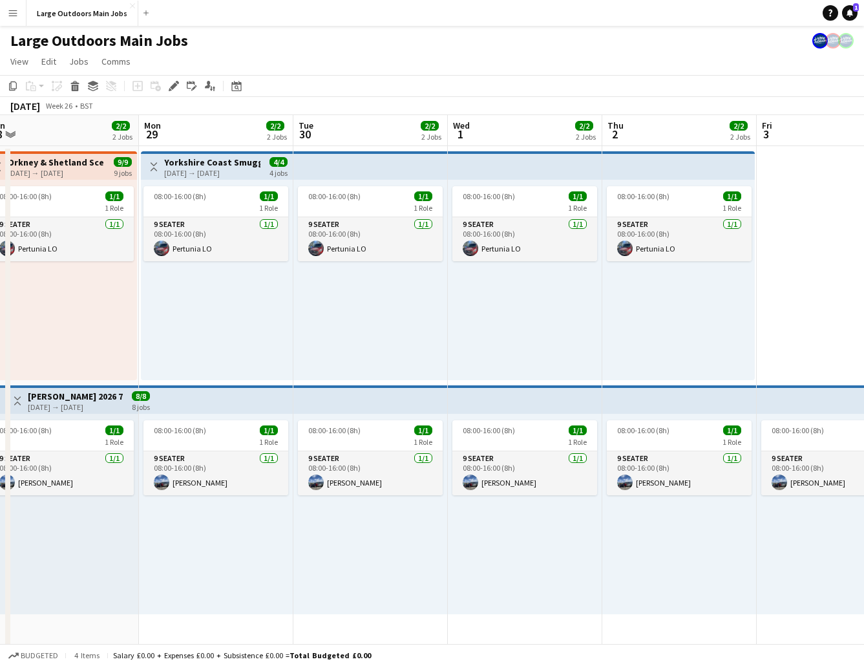
click at [215, 175] on div "[DATE] → [DATE]" at bounding box center [212, 173] width 96 height 10
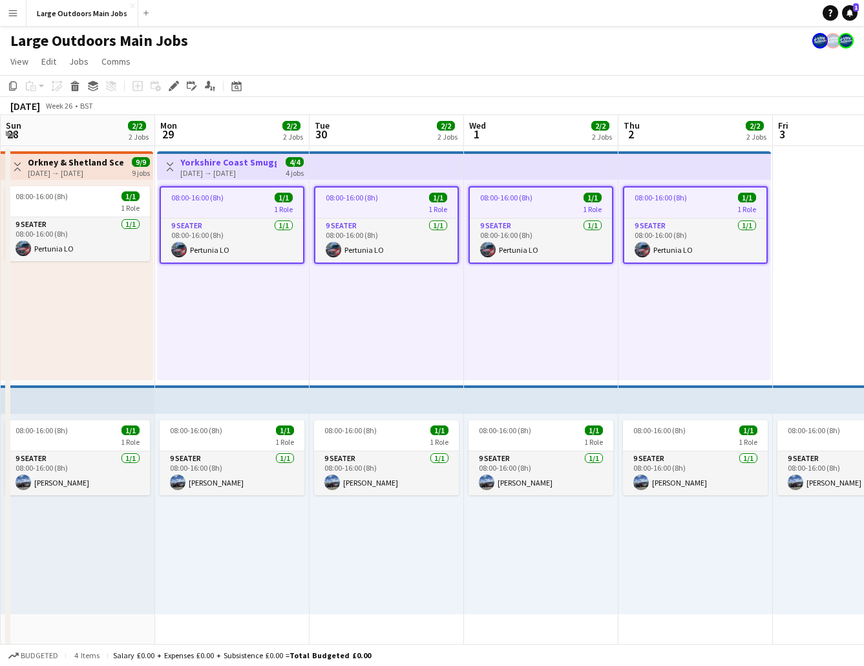
scroll to position [0, 304]
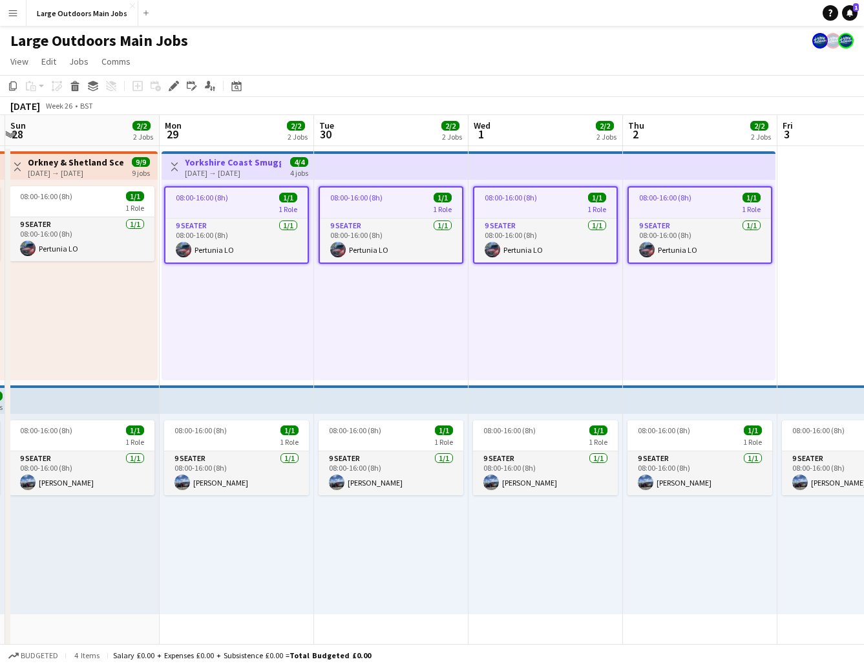
click at [238, 158] on h3 "Yorkshire Coast Smugglers" at bounding box center [233, 162] width 96 height 12
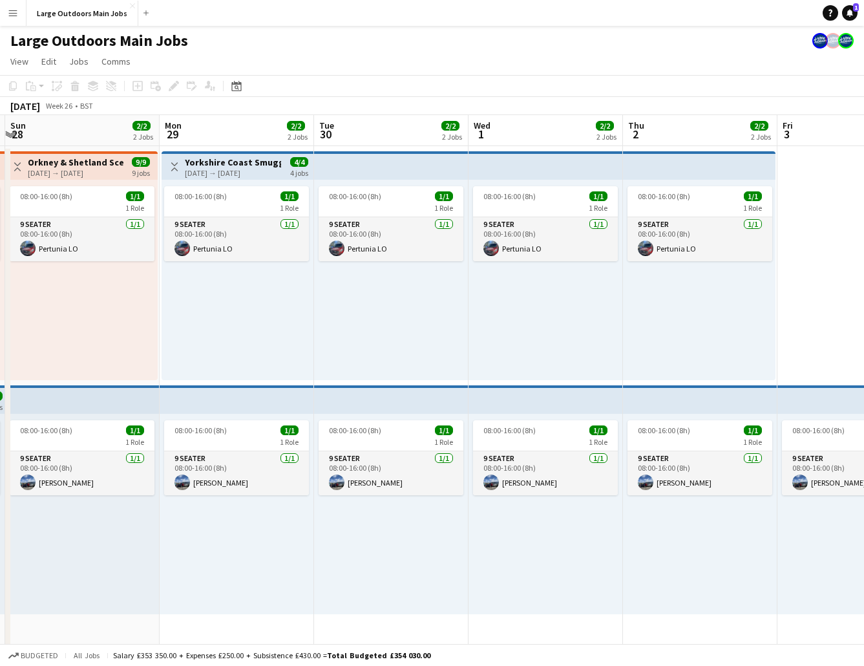
click at [206, 170] on div "[DATE] → [DATE]" at bounding box center [233, 173] width 96 height 10
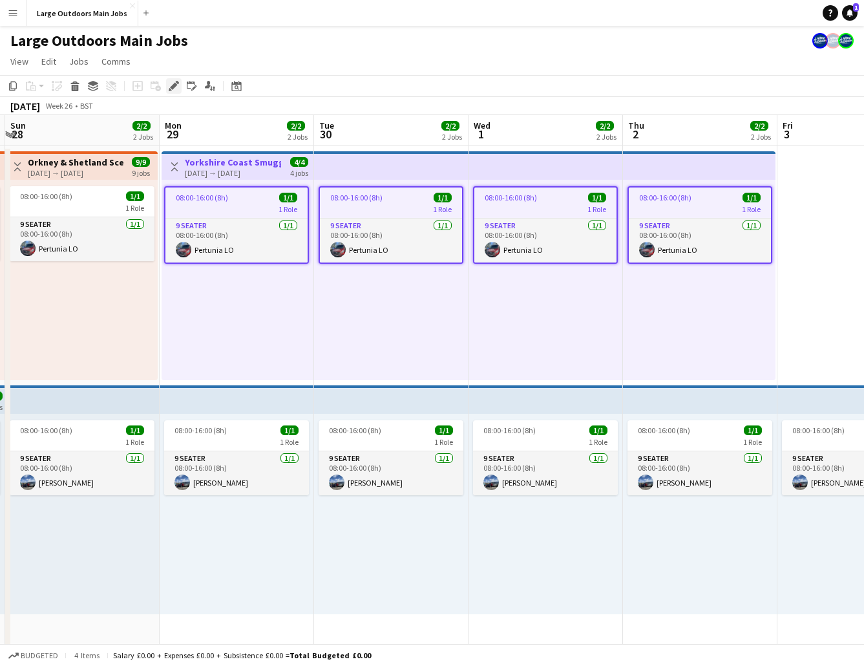
click at [176, 86] on icon "Edit" at bounding box center [174, 86] width 10 height 10
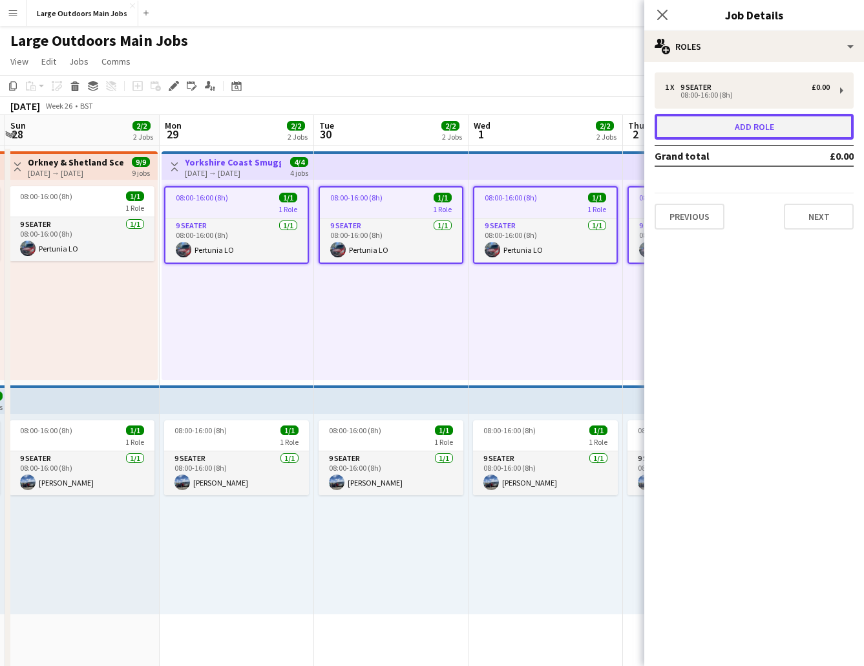
click at [767, 127] on button "Add role" at bounding box center [754, 127] width 199 height 26
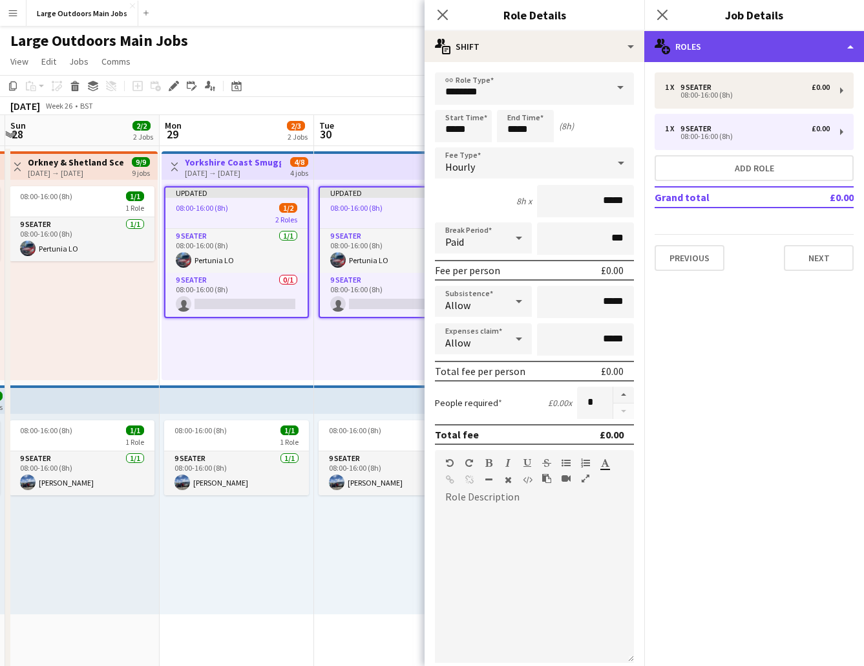
click at [749, 47] on div "multiple-users-add Roles" at bounding box center [754, 46] width 220 height 31
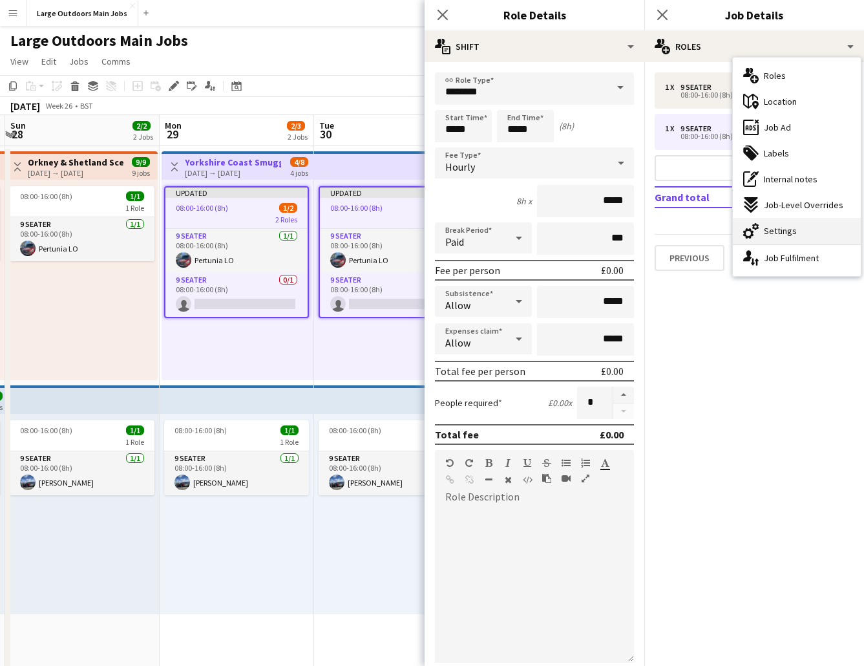
click at [769, 224] on div "cog-double-3 Settings" at bounding box center [797, 231] width 128 height 26
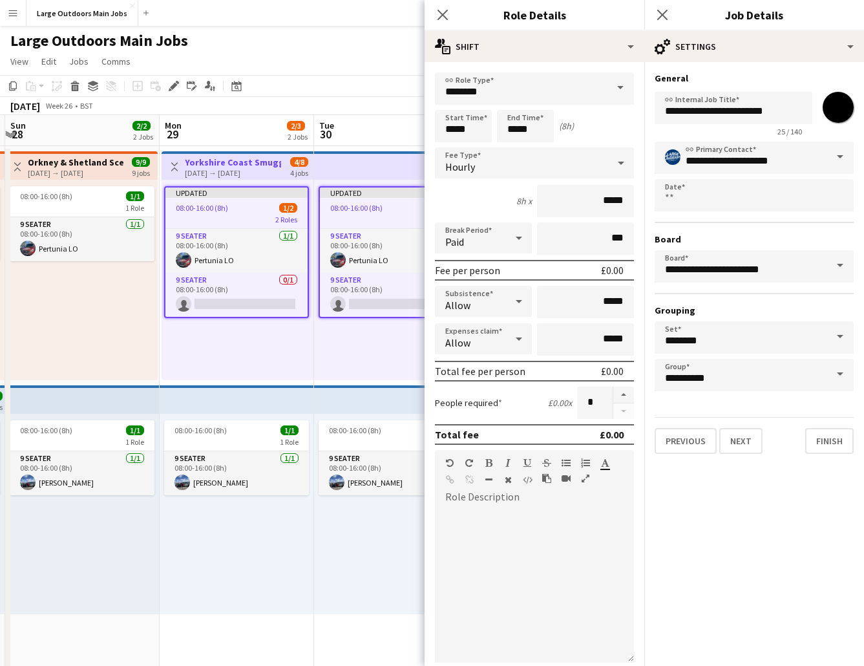
click at [217, 160] on h3 "Yorkshire Coast Smugglers" at bounding box center [233, 162] width 96 height 12
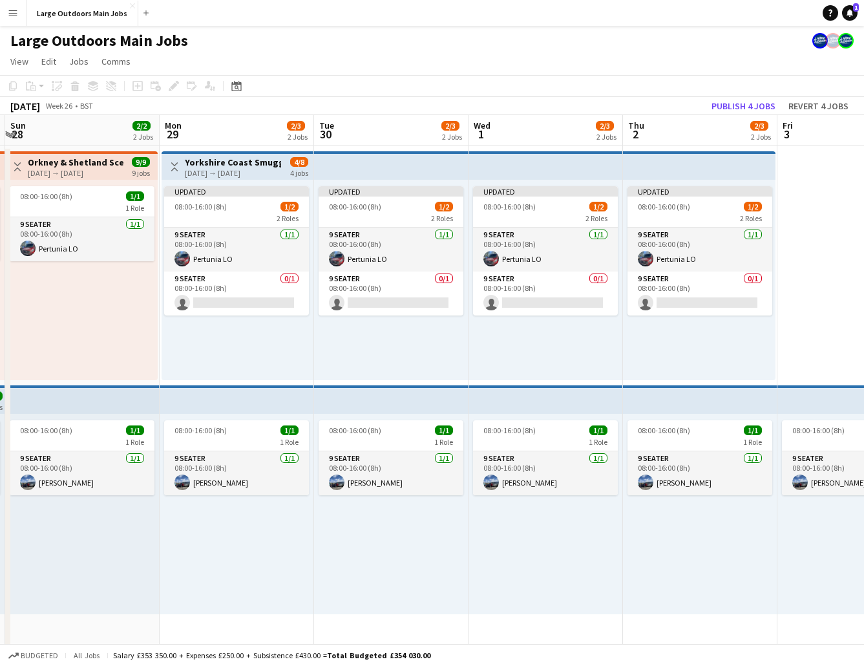
click at [244, 164] on h3 "Yorkshire Coast Smugglers" at bounding box center [233, 162] width 96 height 12
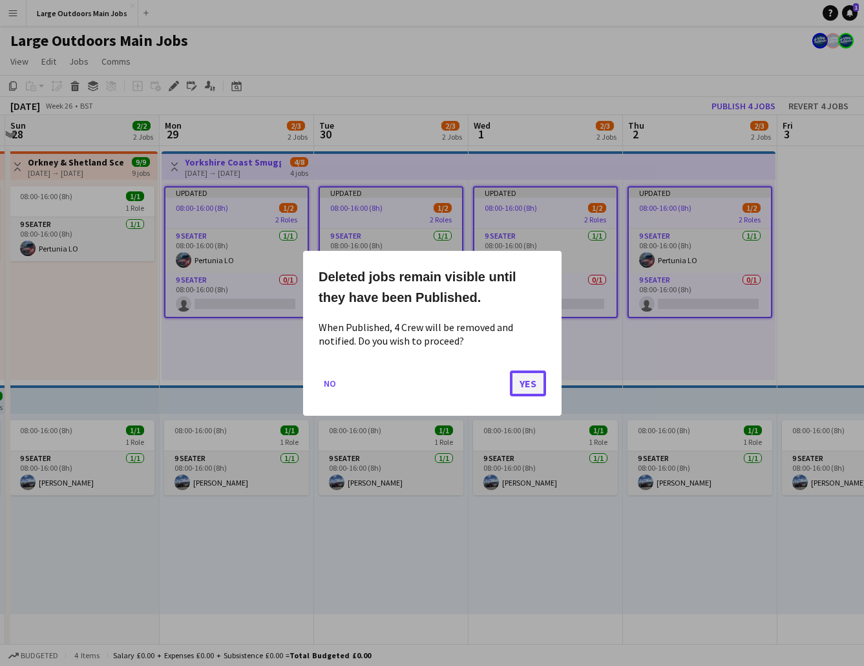
click at [531, 378] on button "Yes" at bounding box center [528, 383] width 36 height 26
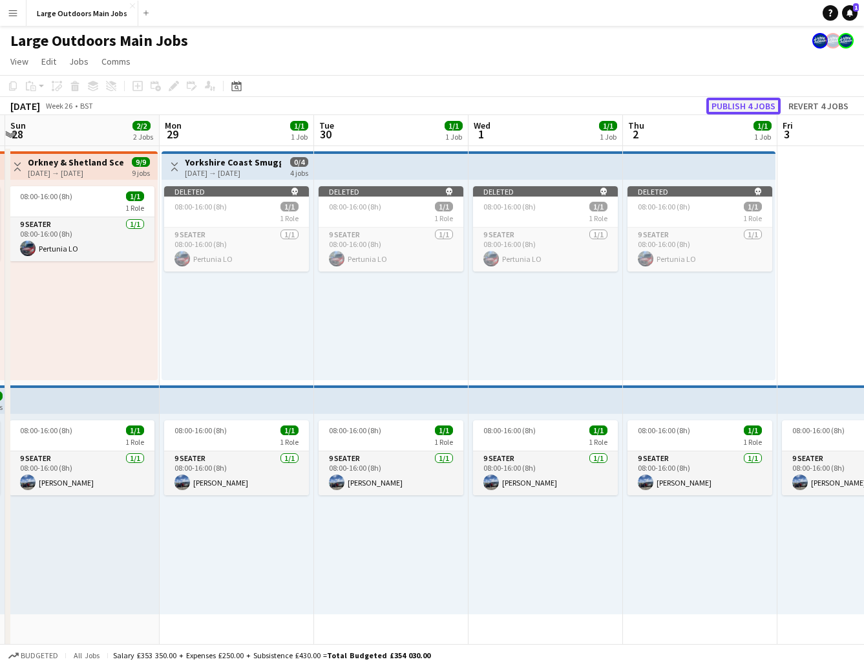
click at [748, 105] on button "Publish 4 jobs" at bounding box center [743, 106] width 74 height 17
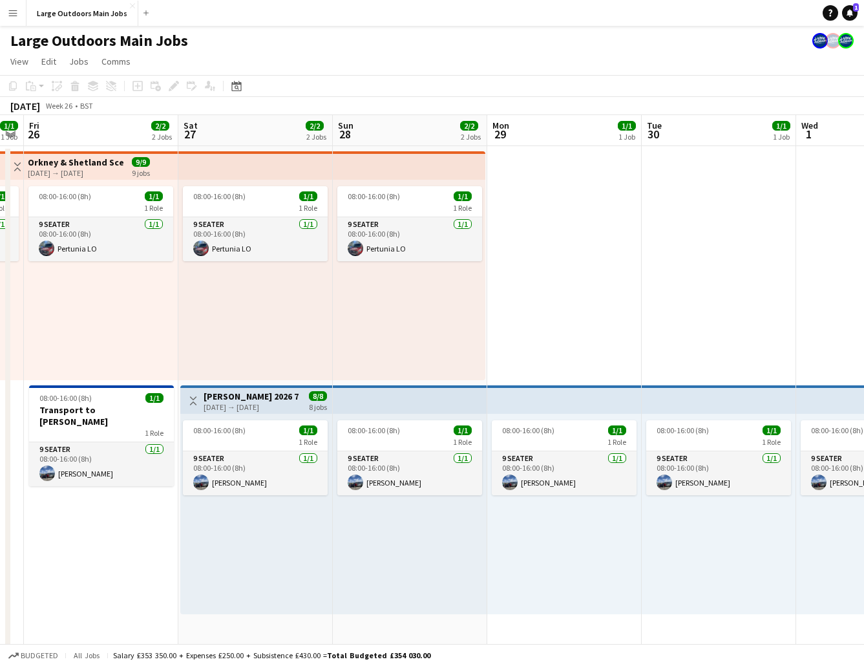
scroll to position [0, 440]
